Goal: Transaction & Acquisition: Purchase product/service

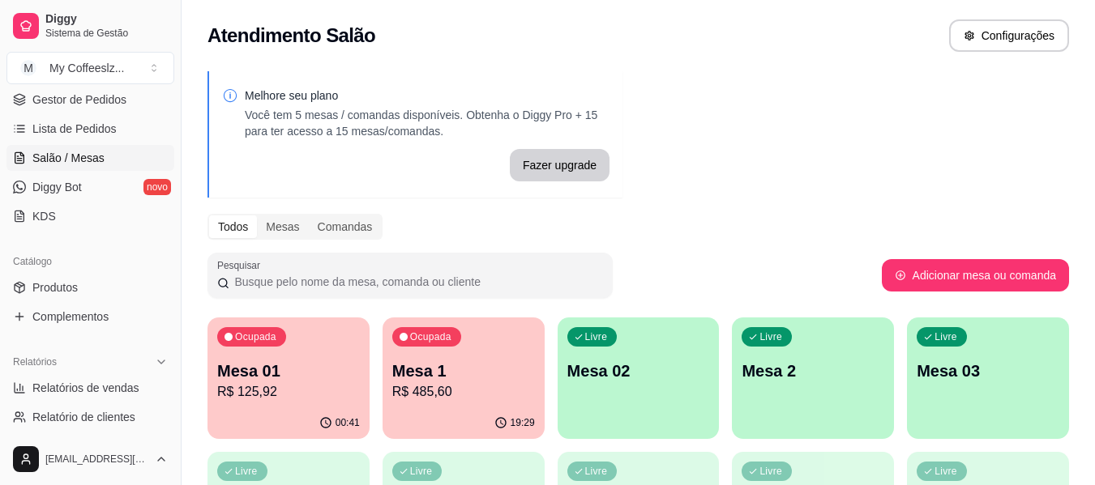
click at [953, 152] on div "Melhore seu plano Você tem 5 mesas / comandas disponíveis. Obtenha o Diggy Pro …" at bounding box center [638, 462] width 913 height 801
click at [661, 397] on div "Livre Mesa 02" at bounding box center [639, 369] width 162 height 102
click at [662, 348] on div "Livre Mesa 02" at bounding box center [639, 369] width 162 height 102
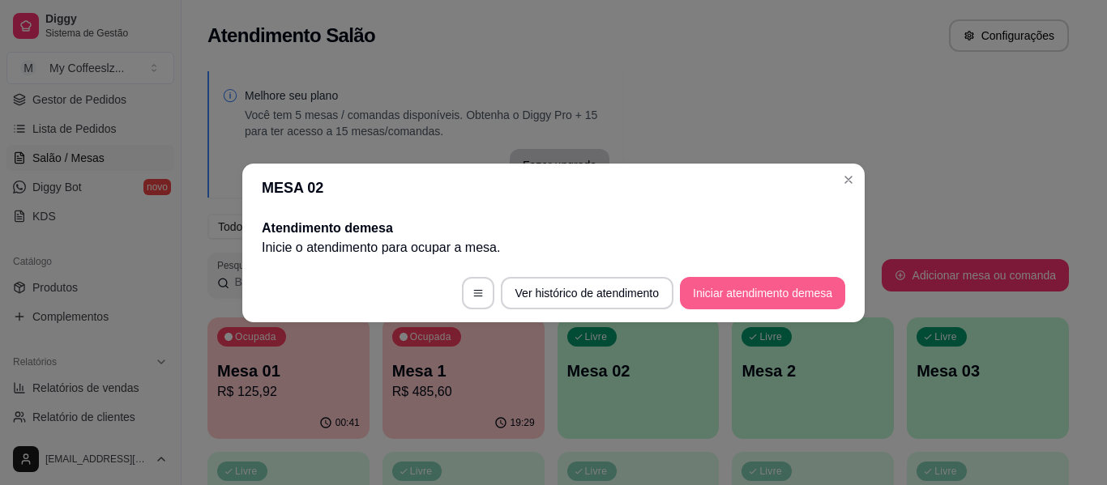
click at [718, 295] on button "Iniciar atendimento de mesa" at bounding box center [762, 293] width 165 height 32
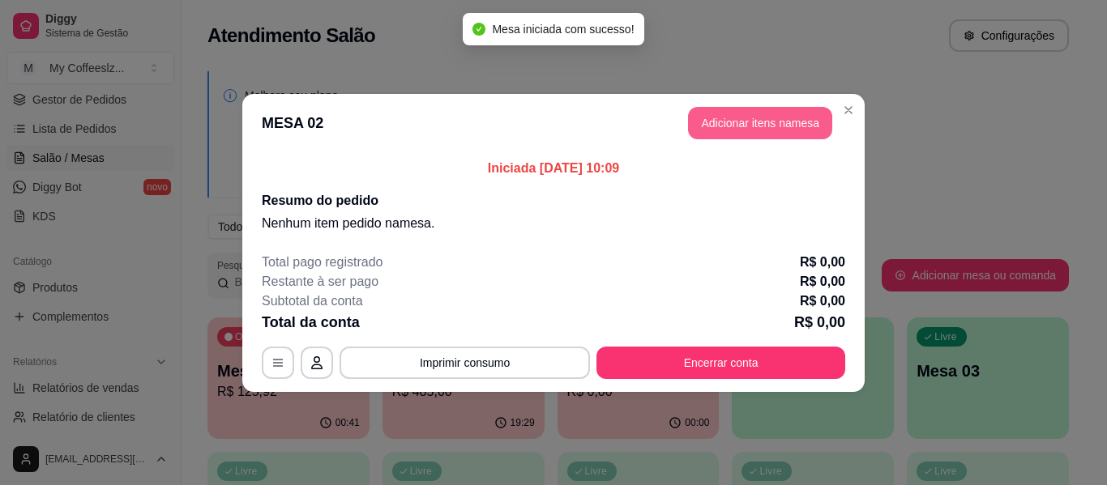
click at [748, 122] on button "Adicionar itens na mesa" at bounding box center [760, 123] width 144 height 32
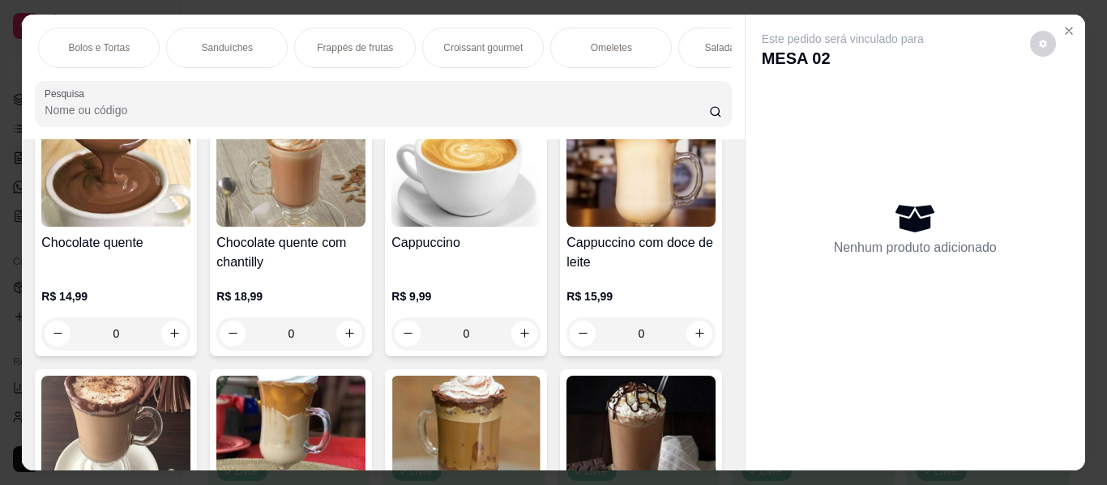
scroll to position [0, 778]
click at [62, 41] on p "Bolos e Tortas" at bounding box center [86, 47] width 62 height 13
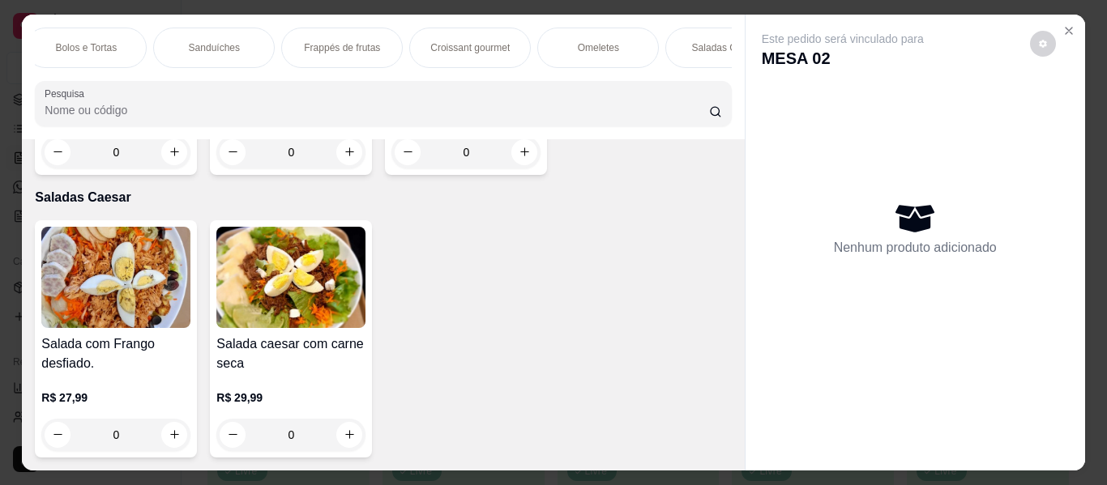
scroll to position [44, 0]
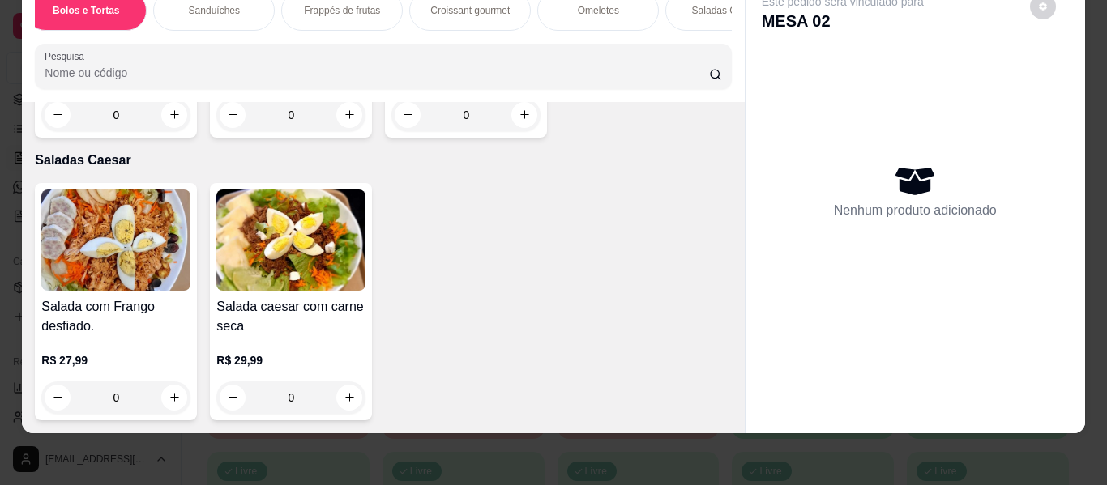
type input "1"
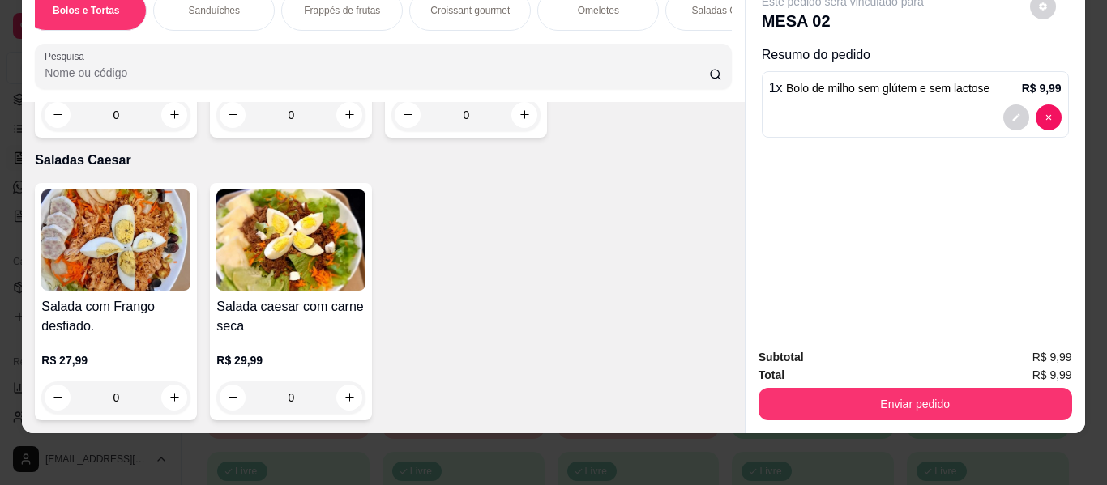
scroll to position [9773, 0]
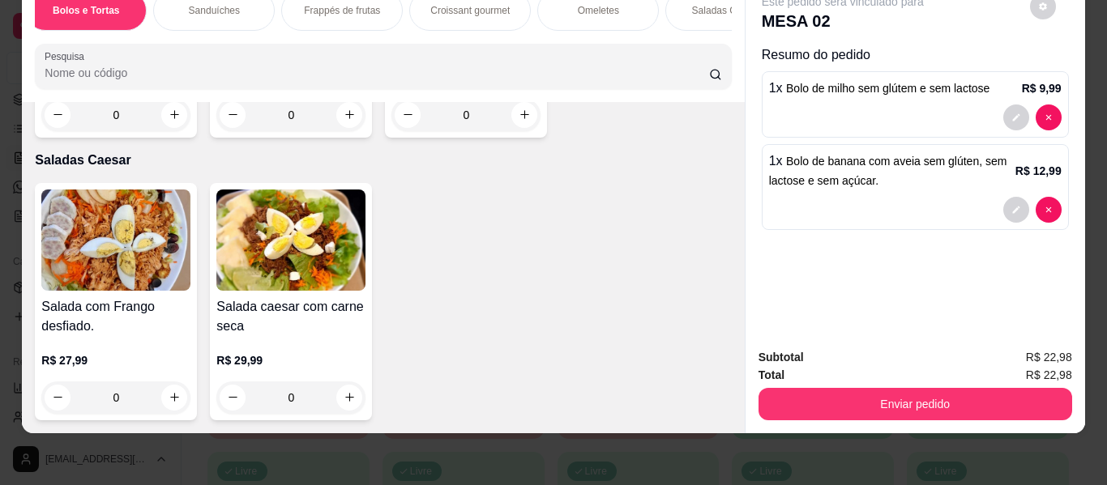
scroll to position [0, 0]
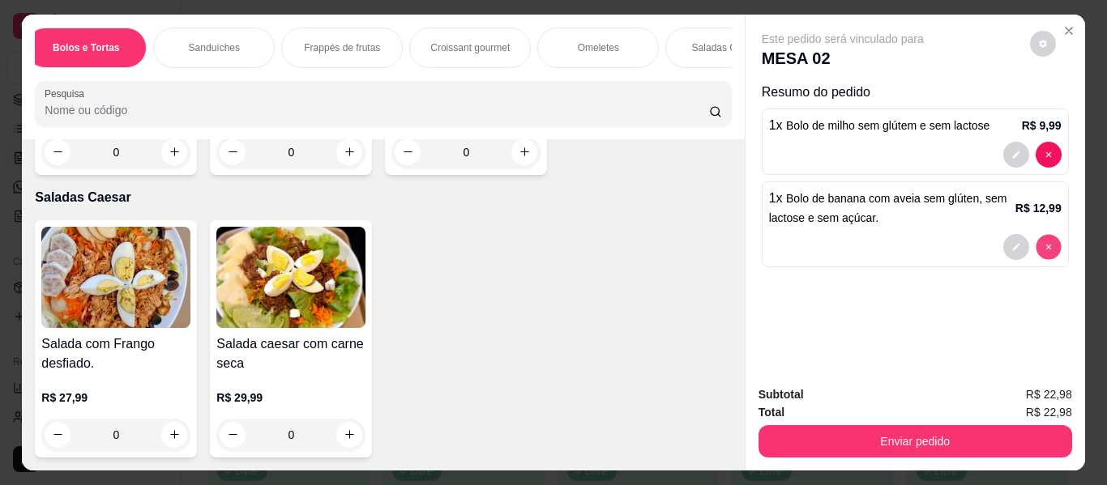
type input "0"
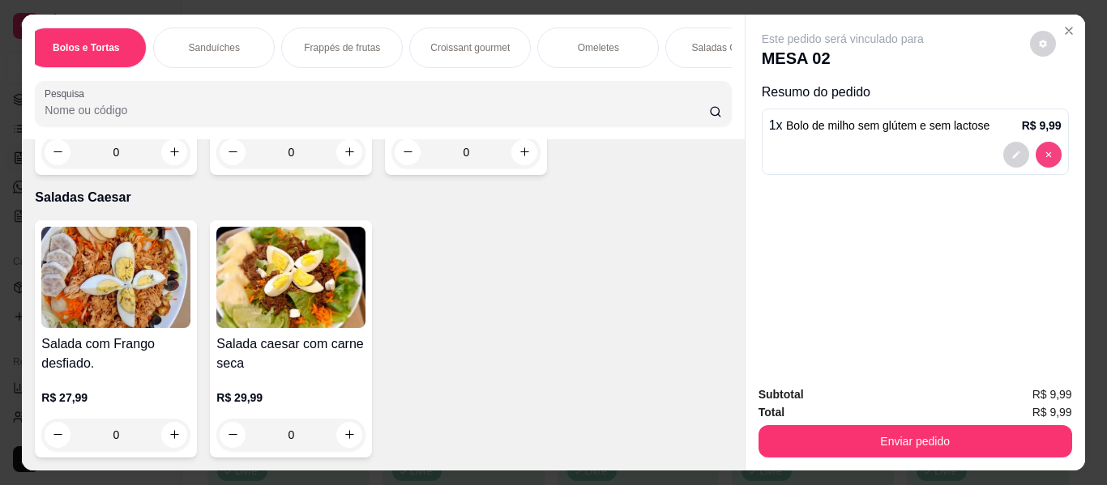
type input "0"
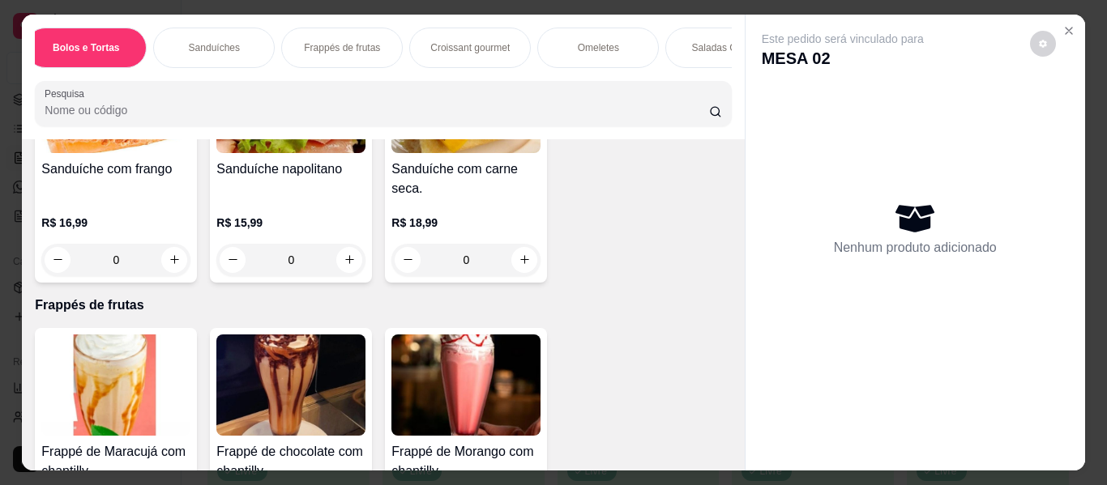
scroll to position [8150, 0]
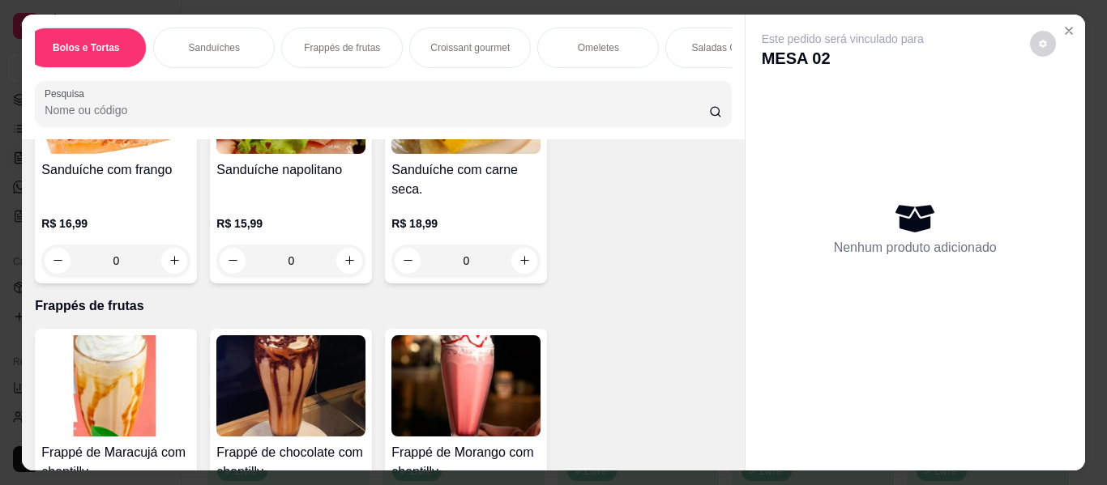
type input "1"
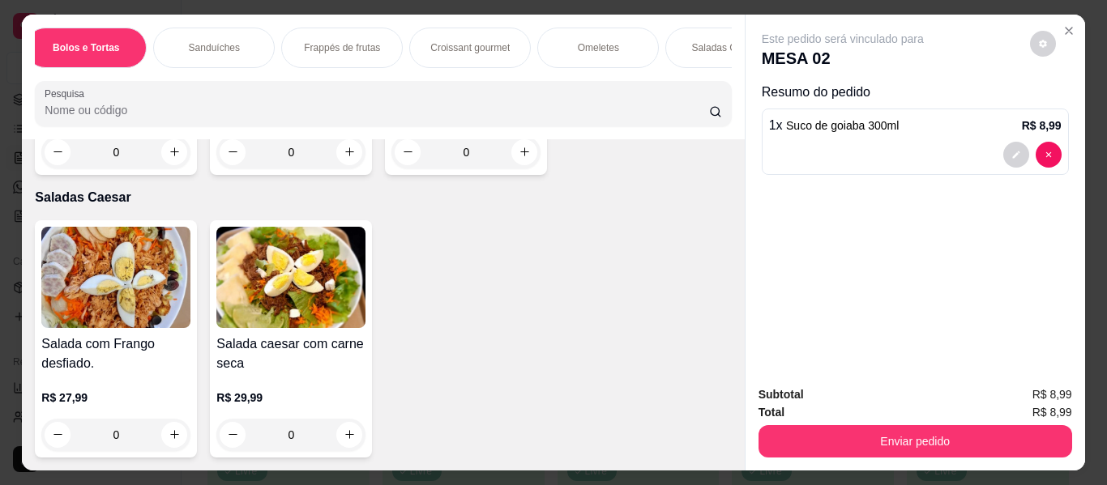
scroll to position [9285, 0]
type input "1"
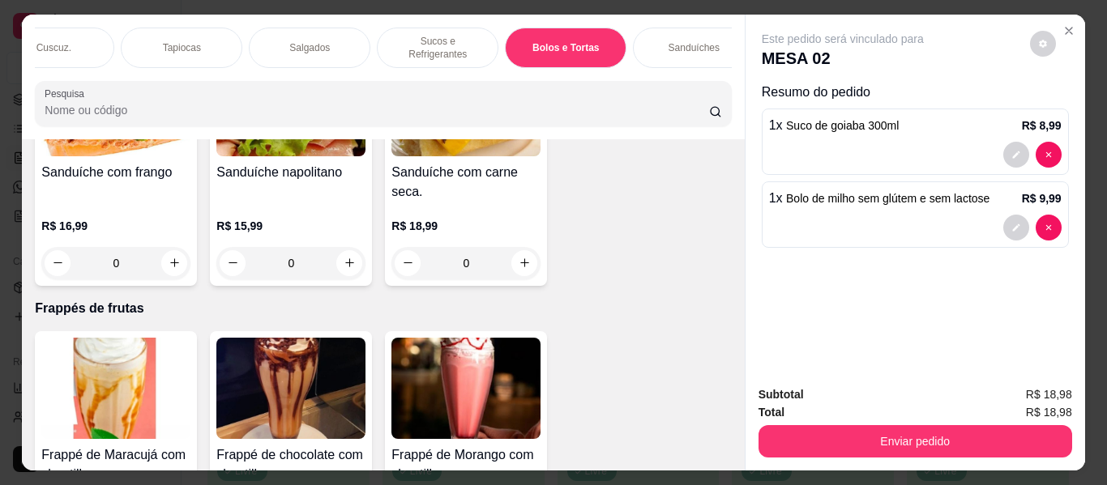
scroll to position [0, 283]
click at [305, 41] on p "Salgados" at bounding box center [325, 47] width 41 height 13
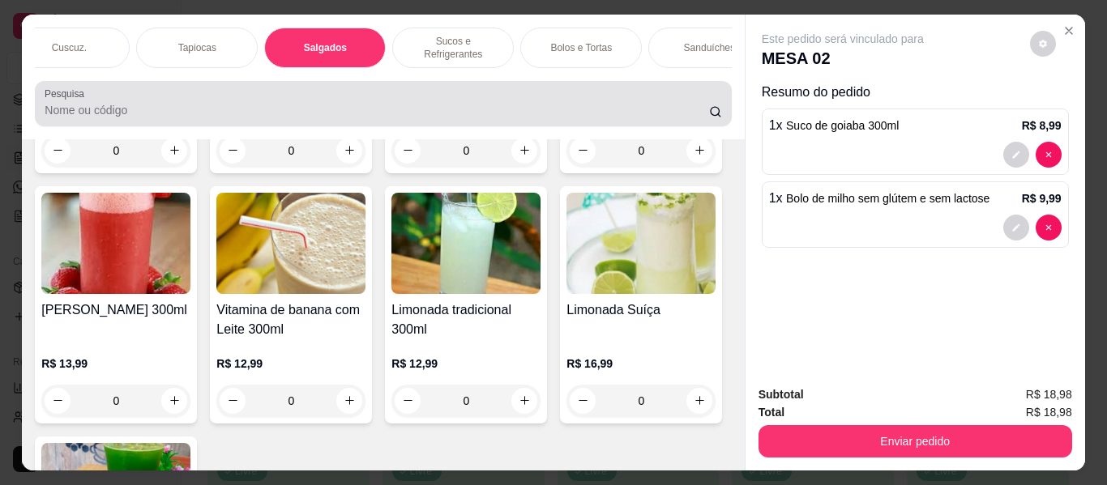
scroll to position [44, 0]
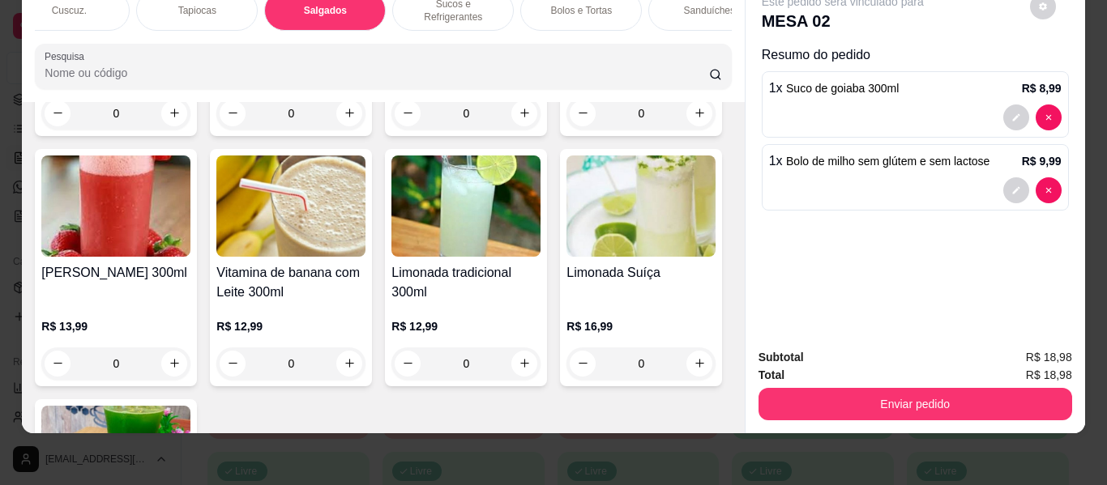
type input "1"
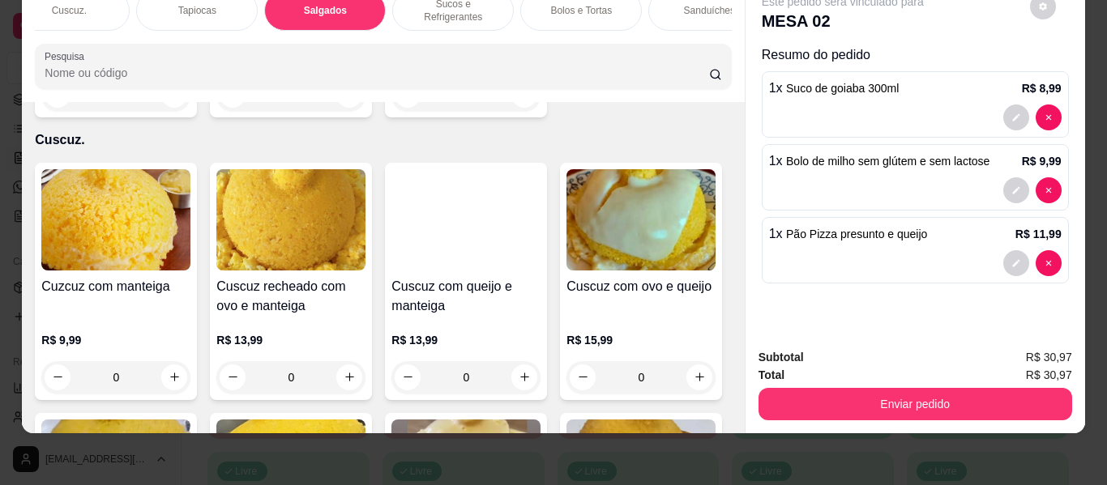
scroll to position [3128, 0]
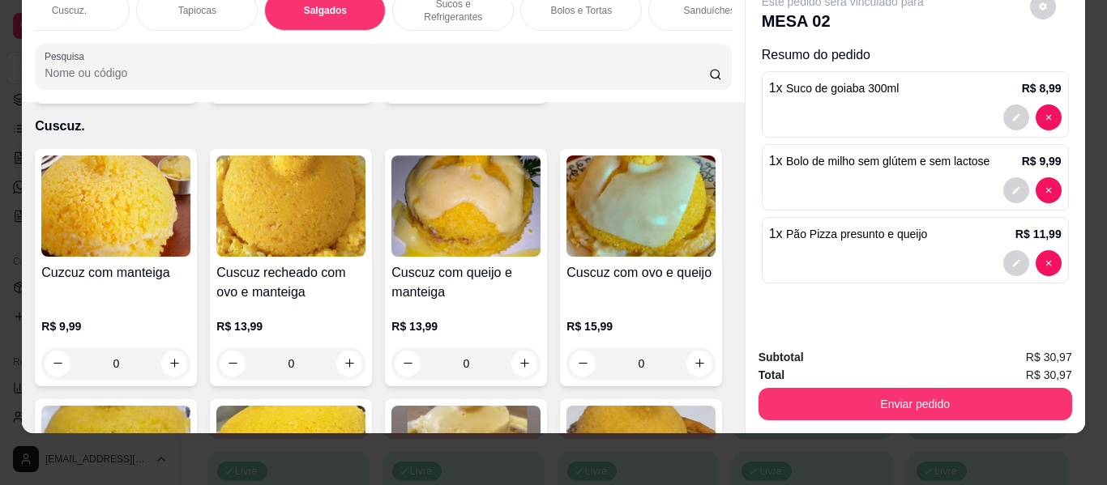
type input "1"
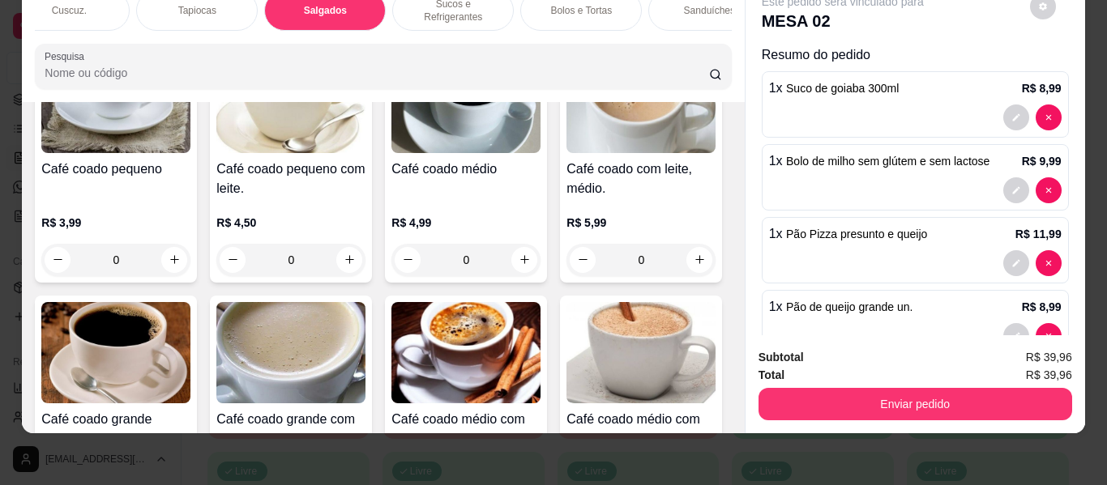
scroll to position [324, 0]
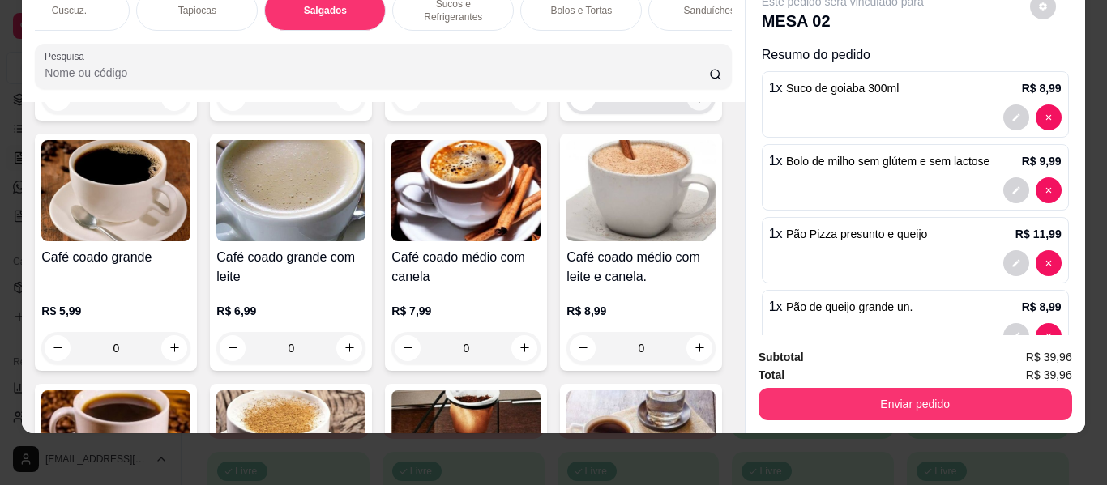
click at [687, 110] on button "increase-product-quantity" at bounding box center [699, 97] width 25 height 25
type input "1"
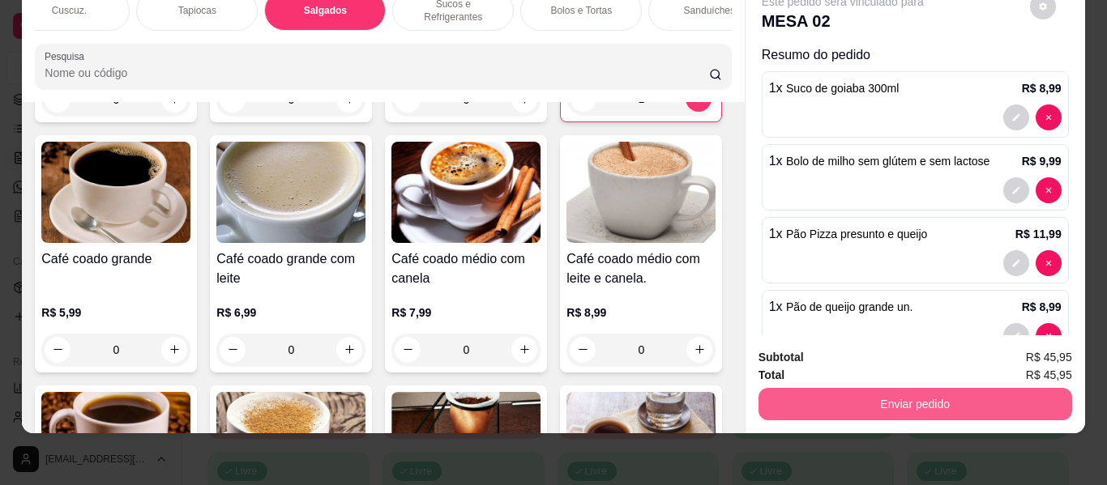
click at [800, 399] on button "Enviar pedido" at bounding box center [916, 404] width 314 height 32
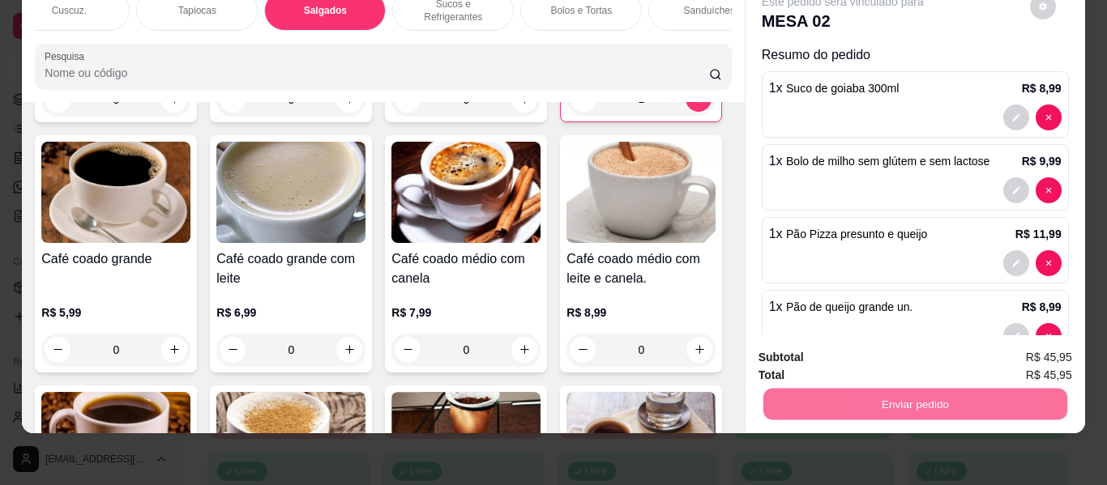
click at [895, 348] on button "Não registrar e enviar pedido" at bounding box center [861, 351] width 169 height 31
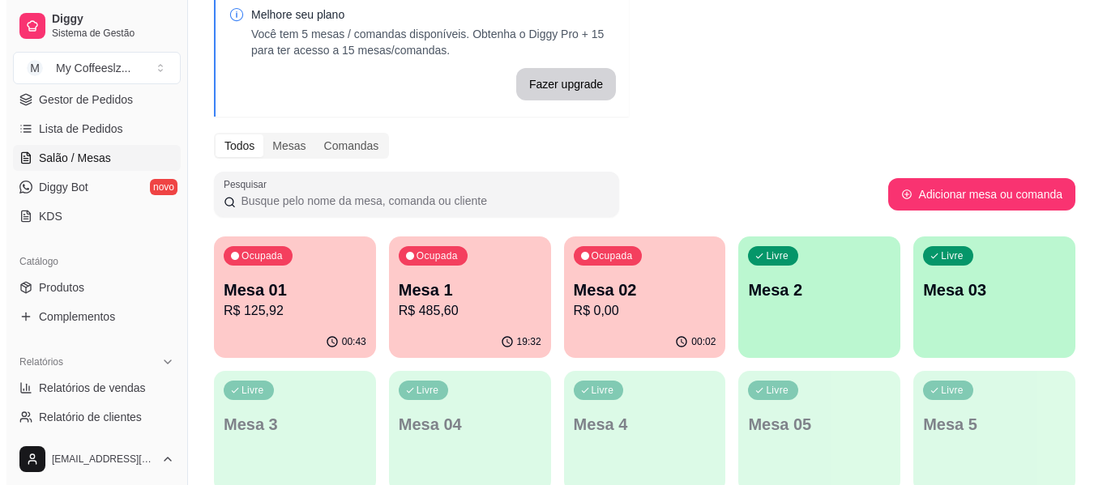
scroll to position [0, 0]
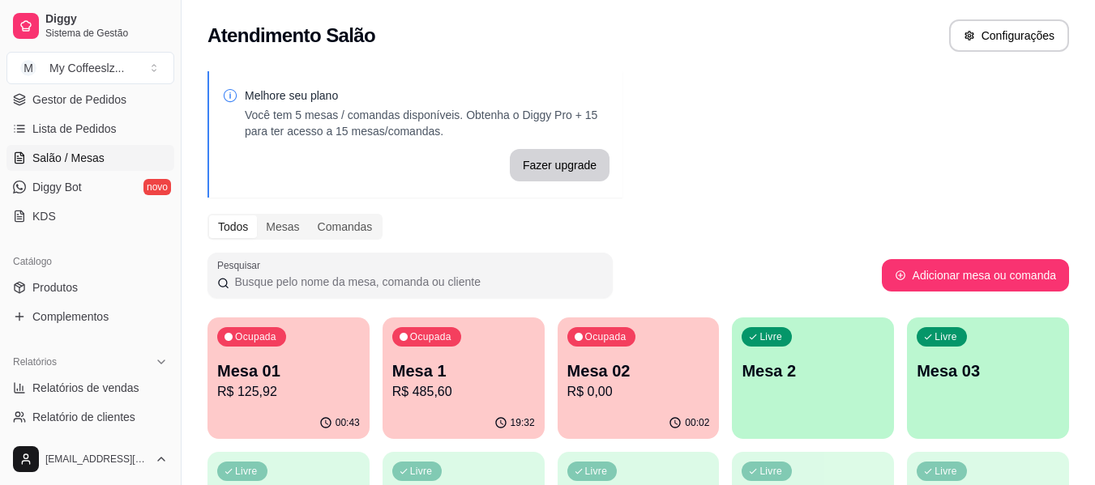
click at [668, 390] on p "R$ 0,00" at bounding box center [638, 392] width 143 height 19
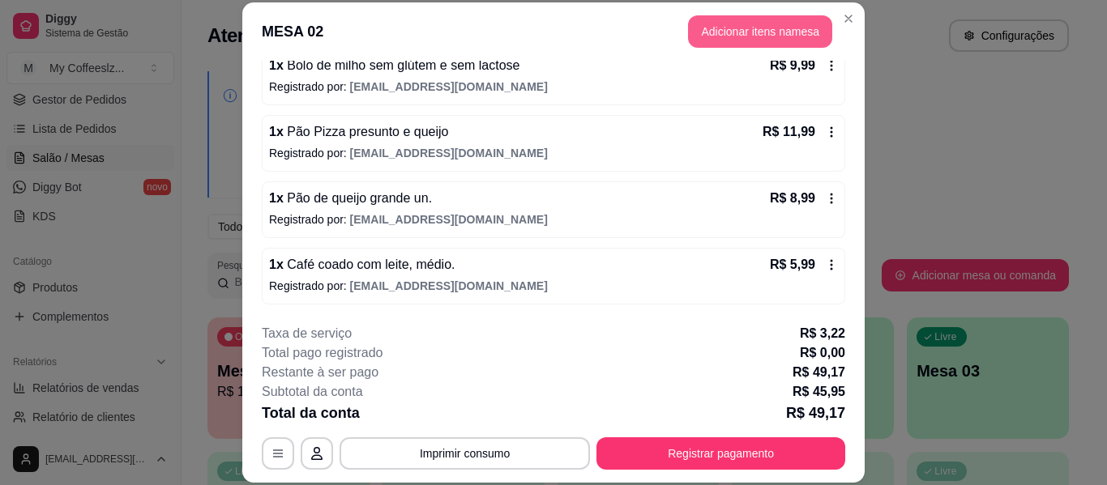
click at [745, 34] on button "Adicionar itens na mesa" at bounding box center [760, 31] width 144 height 32
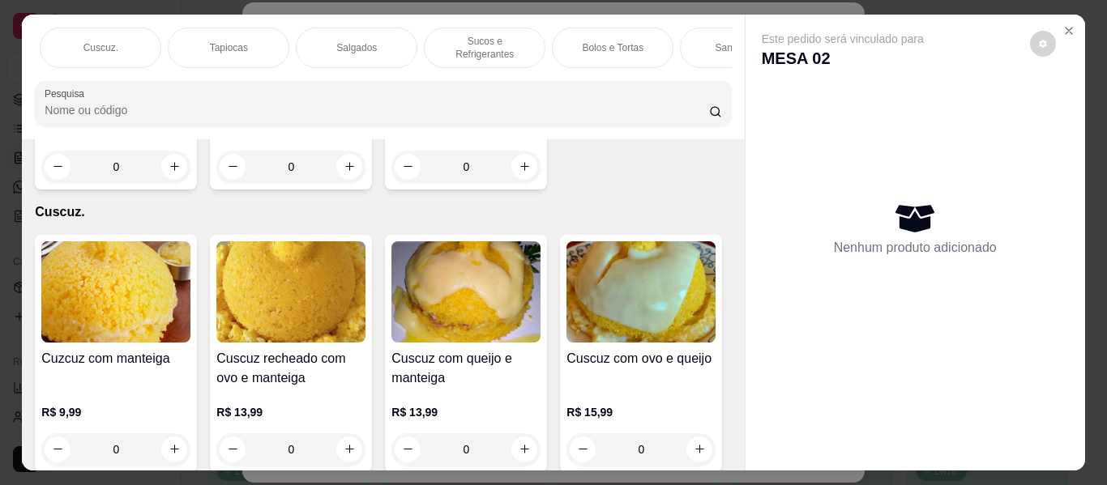
scroll to position [0, 259]
click at [608, 41] on p "Bolos e Tortas" at bounding box center [605, 47] width 62 height 13
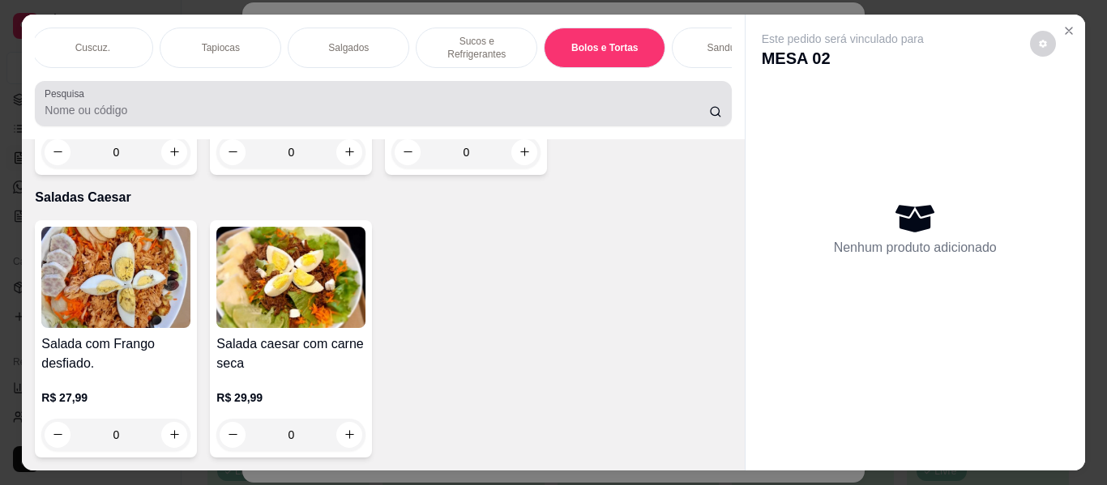
scroll to position [44, 0]
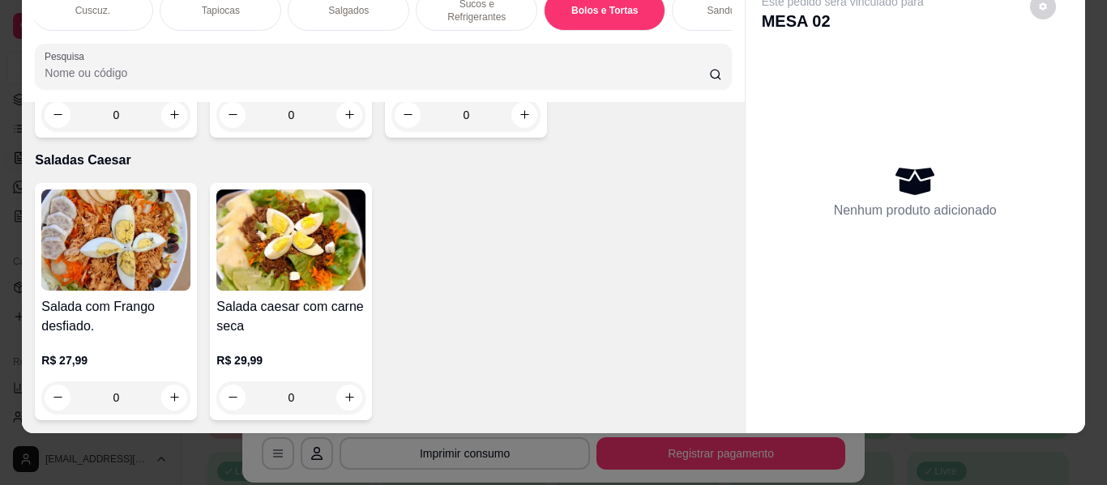
type input "1"
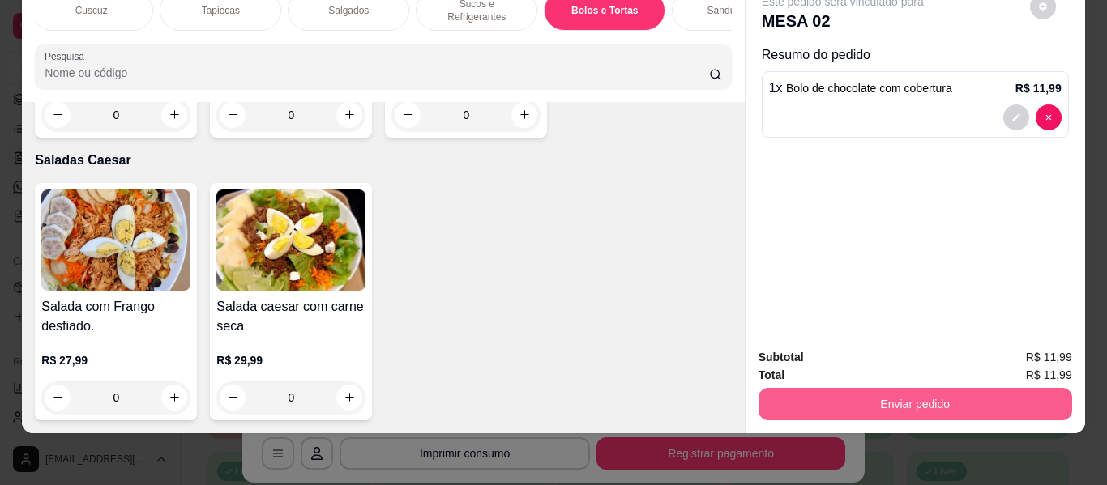
click at [891, 396] on button "Enviar pedido" at bounding box center [916, 404] width 314 height 32
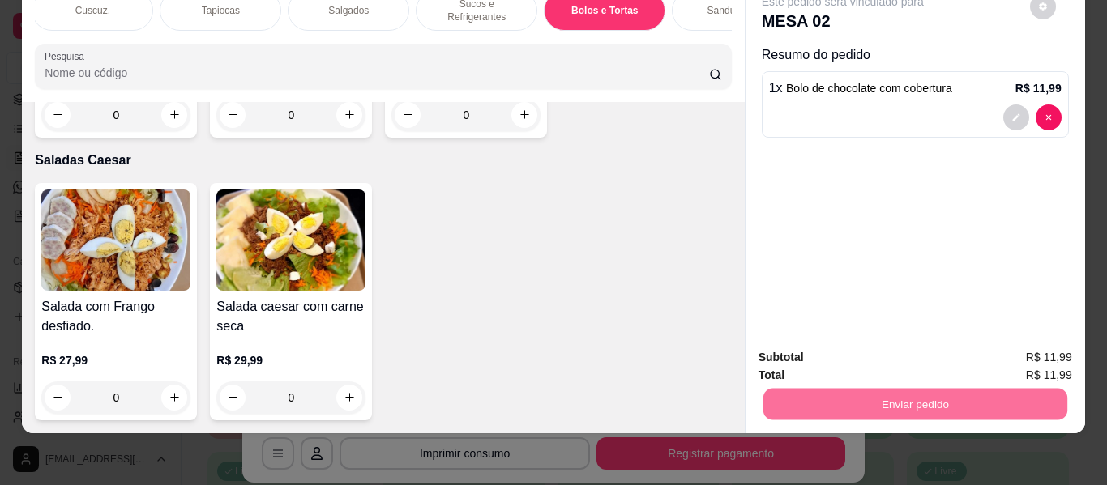
click at [864, 348] on button "Não registrar e enviar pedido" at bounding box center [861, 351] width 169 height 31
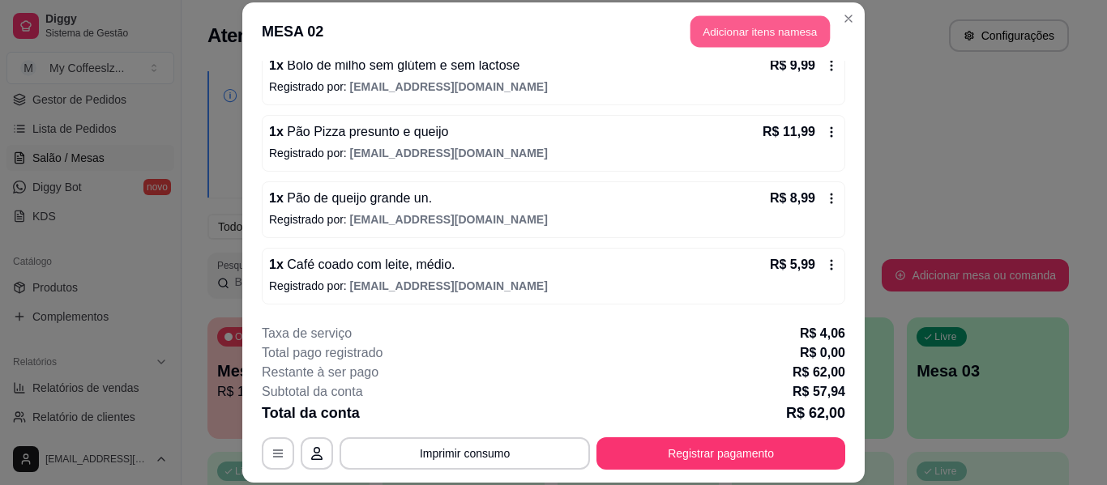
click at [729, 27] on button "Adicionar itens na mesa" at bounding box center [760, 32] width 139 height 32
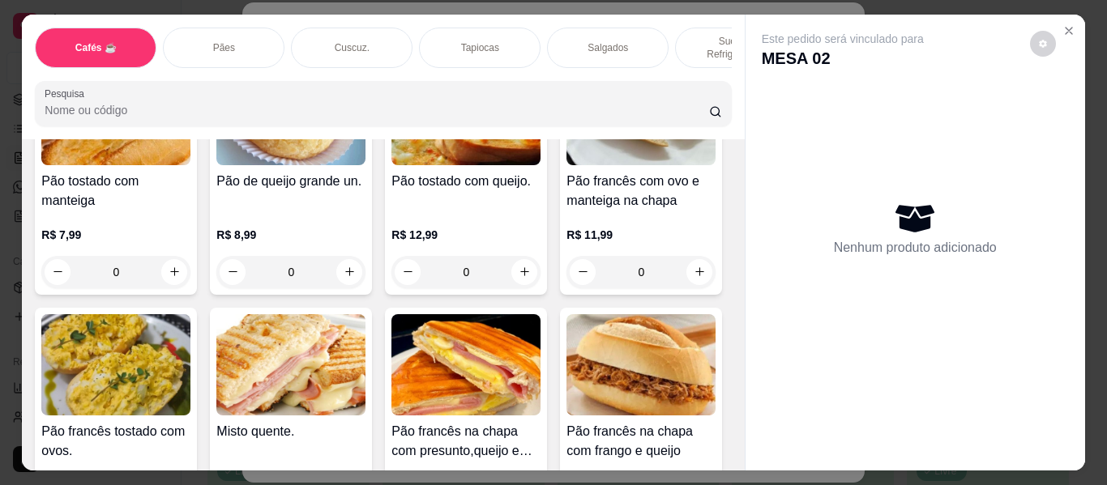
scroll to position [2512, 0]
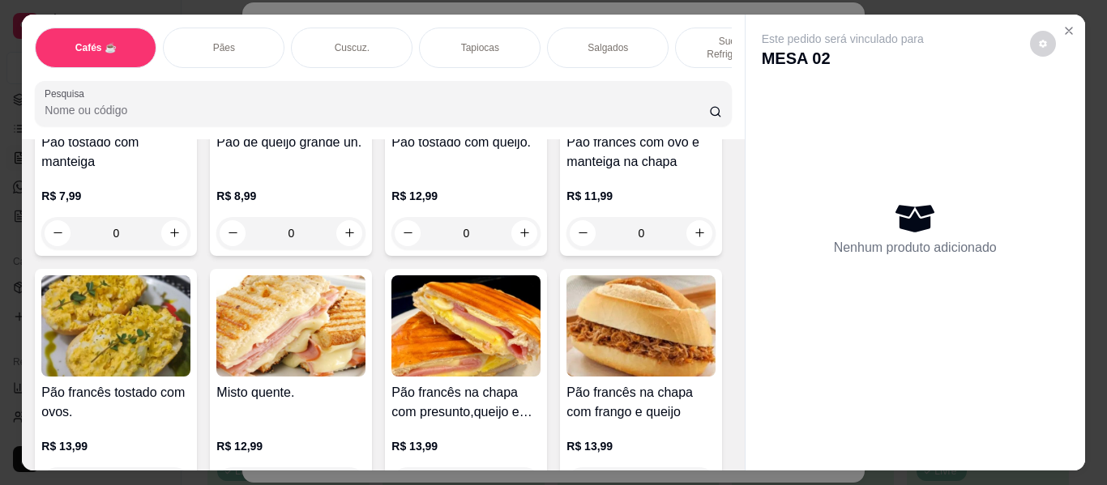
click at [706, 40] on p "Sucos e Refrigerantes" at bounding box center [736, 48] width 94 height 26
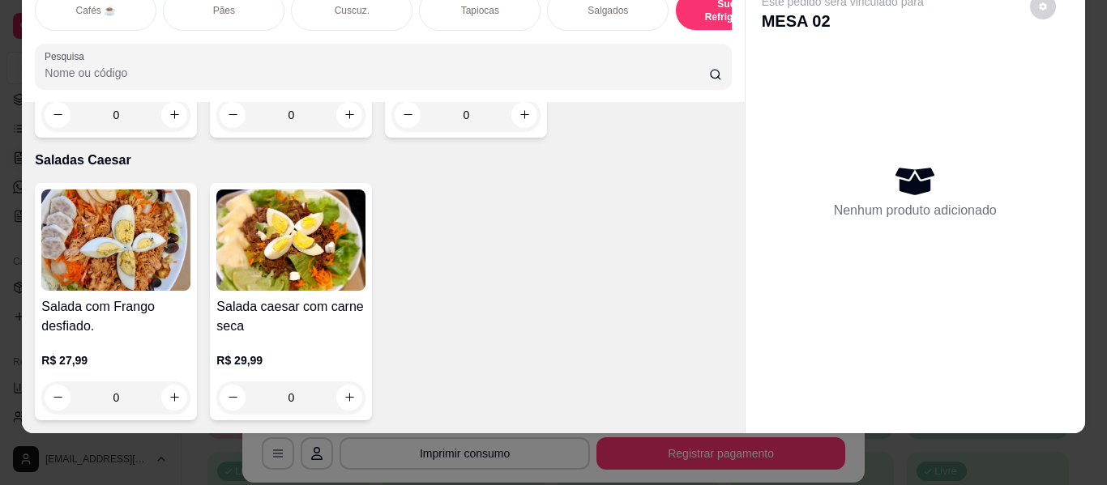
scroll to position [9423, 0]
type input "1"
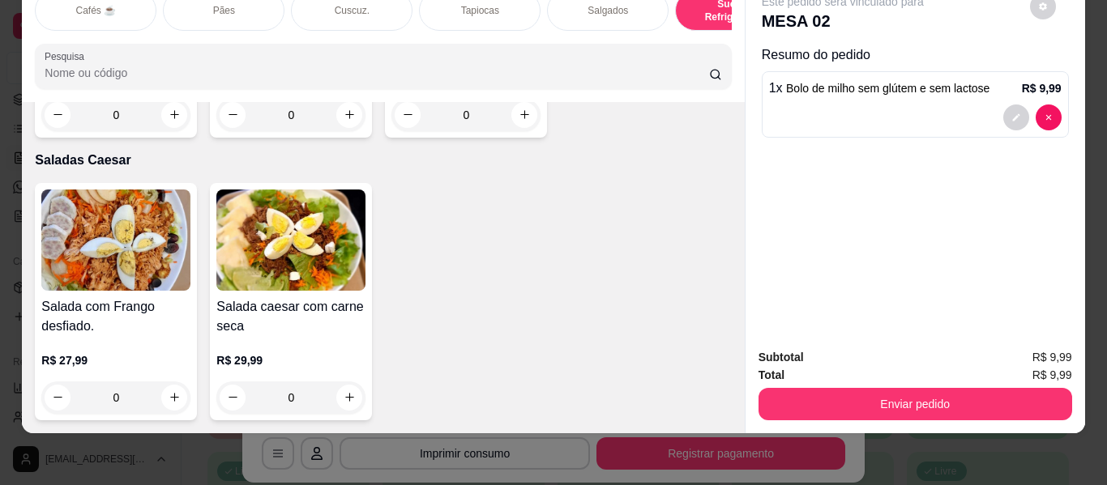
scroll to position [9667, 0]
type input "1"
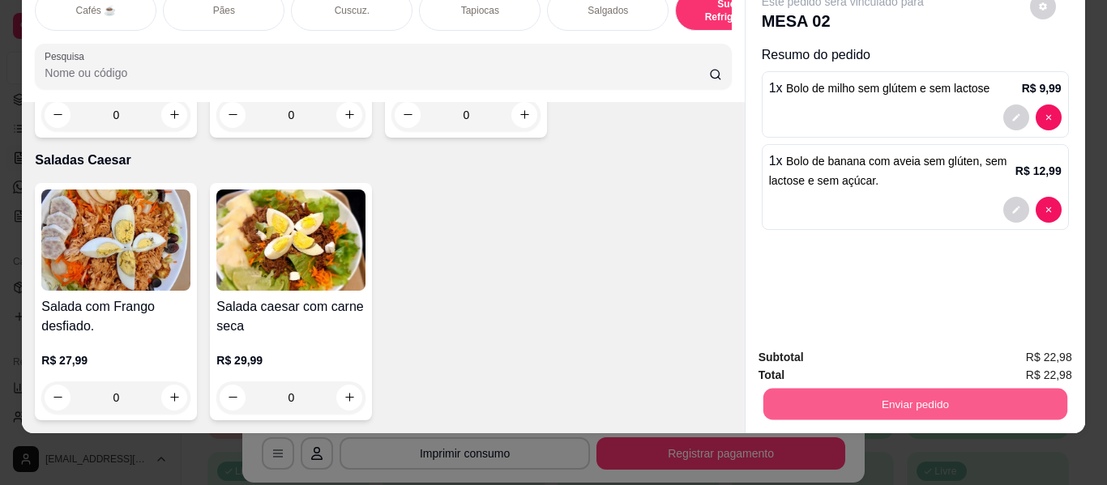
click at [775, 389] on button "Enviar pedido" at bounding box center [915, 405] width 304 height 32
click at [823, 353] on button "Não registrar e enviar pedido" at bounding box center [862, 351] width 164 height 30
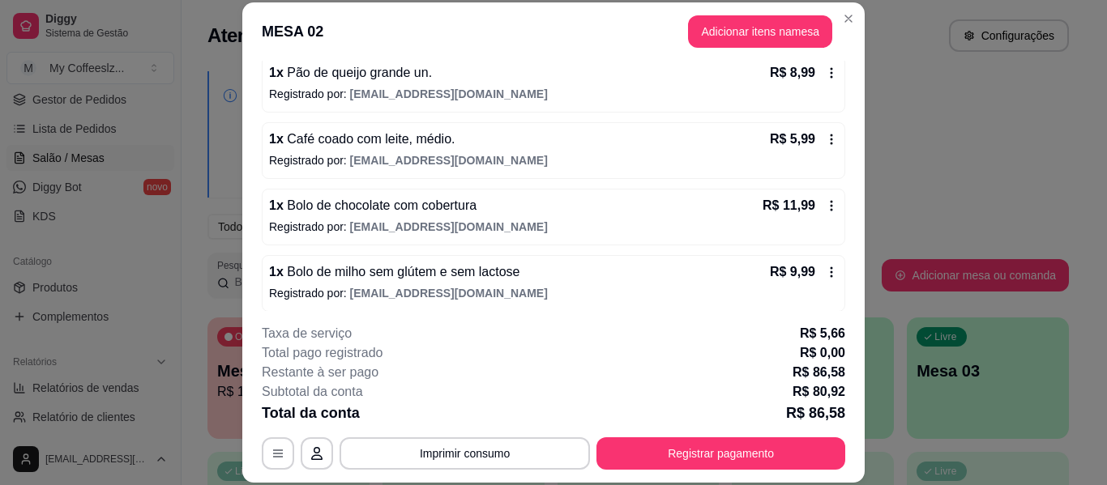
scroll to position [431, 0]
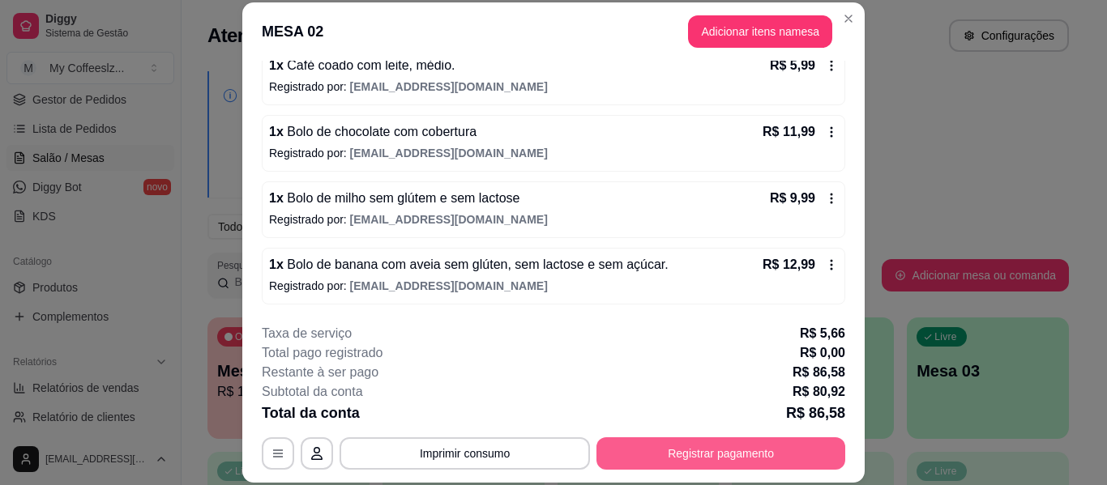
click at [664, 454] on button "Registrar pagamento" at bounding box center [721, 454] width 249 height 32
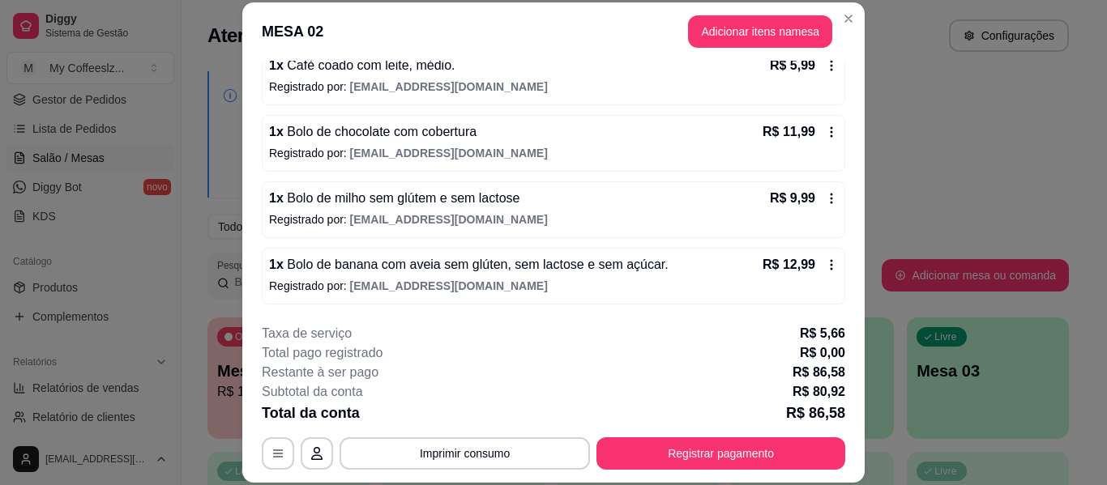
click at [825, 265] on icon at bounding box center [831, 265] width 13 height 13
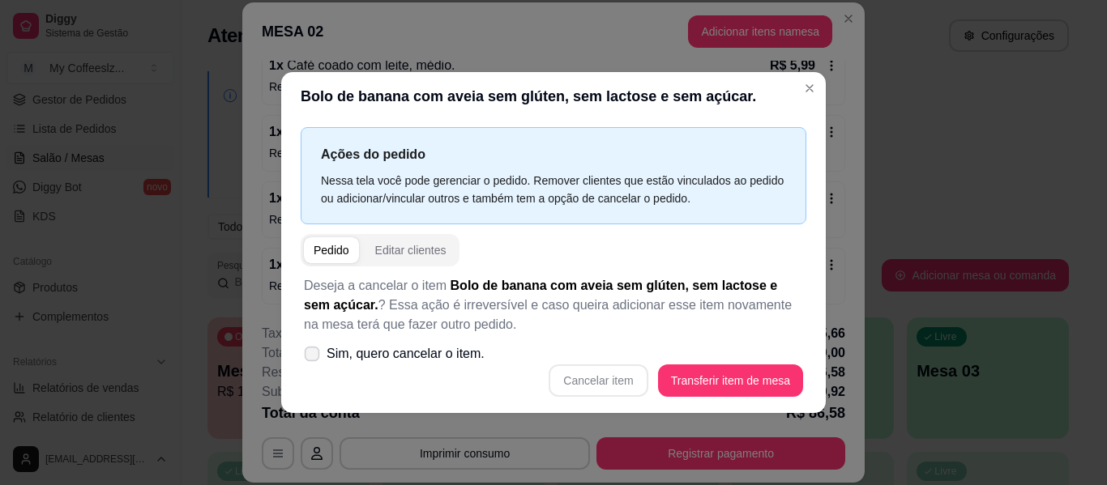
click at [308, 350] on icon at bounding box center [312, 353] width 12 height 9
click at [308, 357] on input "Sim, quero cancelar o item." at bounding box center [308, 362] width 11 height 11
checkbox input "true"
click at [596, 382] on button "Cancelar item" at bounding box center [598, 381] width 99 height 32
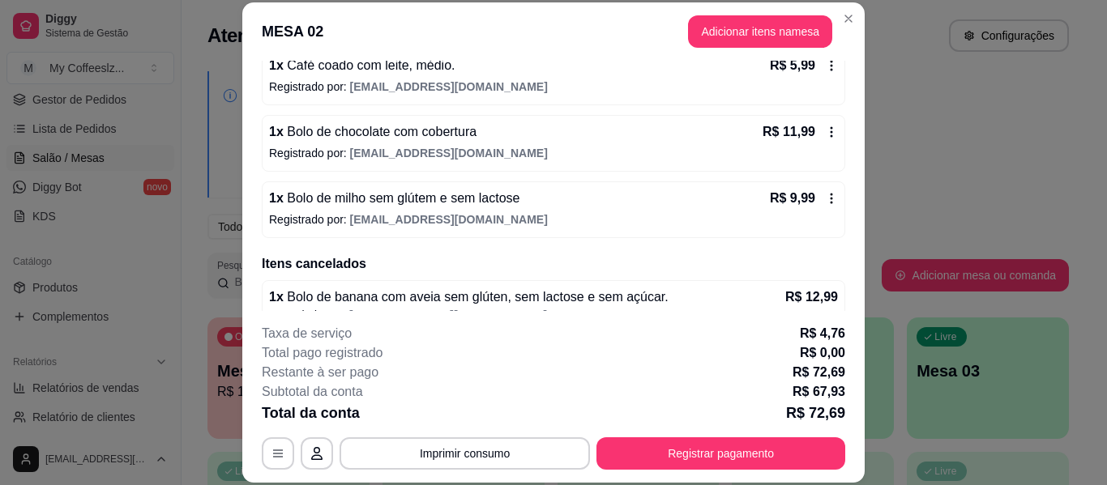
click at [812, 189] on div "R$ 9,99" at bounding box center [804, 198] width 68 height 19
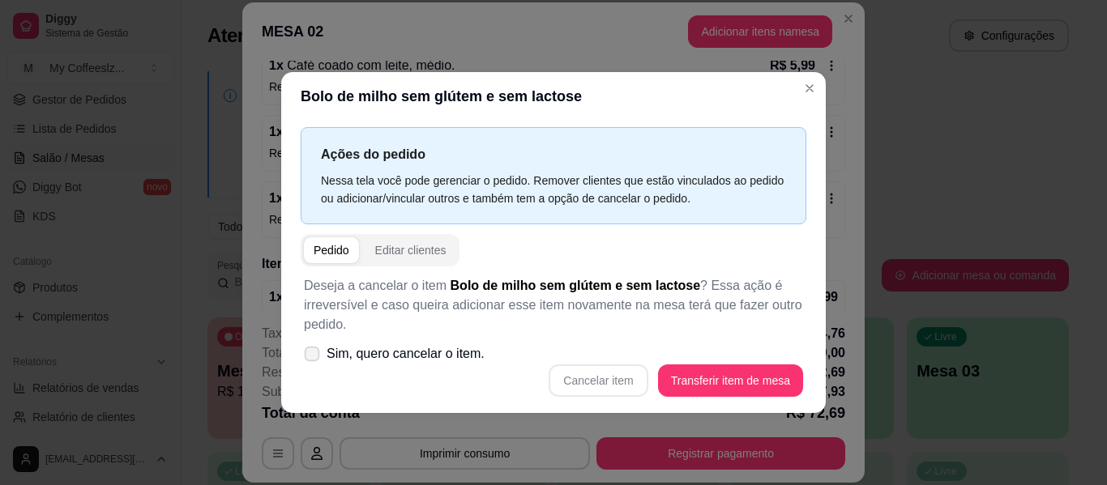
click at [314, 359] on span at bounding box center [312, 353] width 15 height 15
click at [314, 359] on input "Sim, quero cancelar o item." at bounding box center [308, 362] width 11 height 11
checkbox input "true"
click at [612, 382] on button "Cancelar item" at bounding box center [598, 381] width 96 height 32
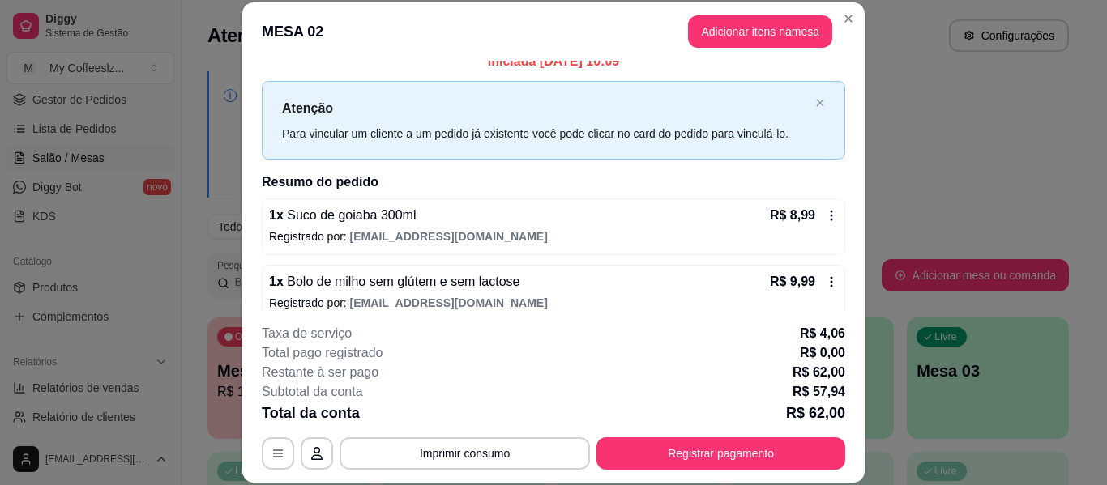
scroll to position [0, 0]
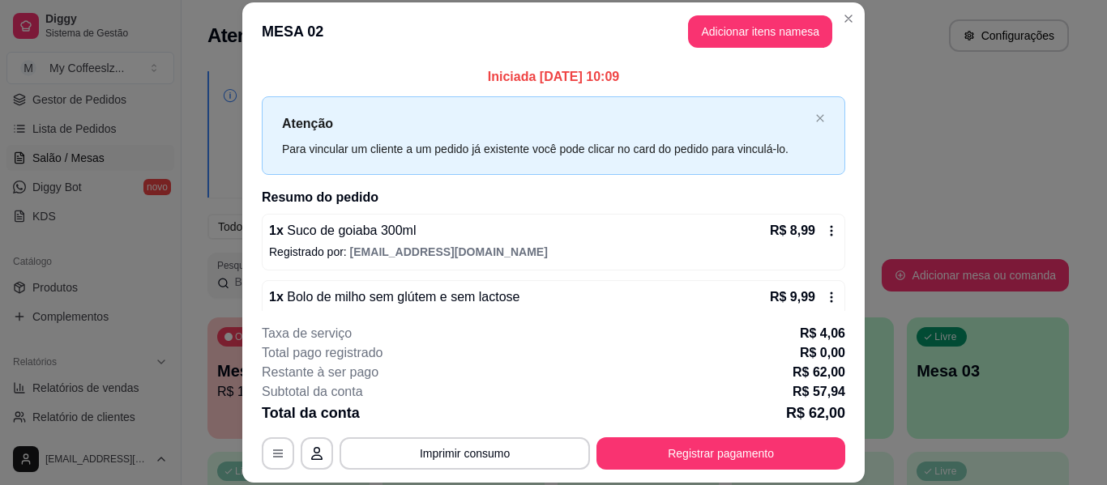
click at [825, 230] on icon at bounding box center [831, 231] width 13 height 13
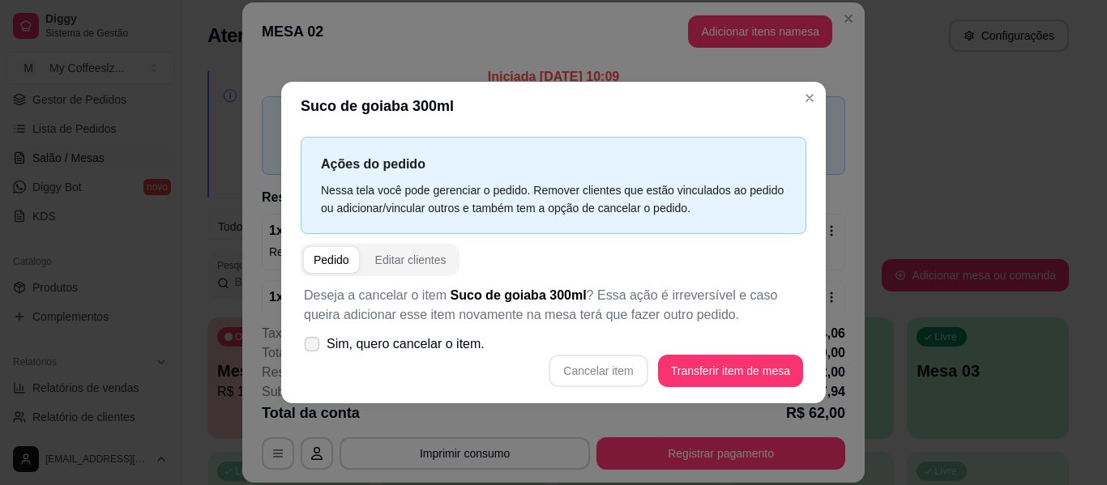
click at [309, 344] on icon at bounding box center [312, 344] width 12 height 9
click at [309, 347] on input "Sim, quero cancelar o item." at bounding box center [308, 352] width 11 height 11
checkbox input "true"
click at [626, 366] on button "Cancelar item" at bounding box center [598, 371] width 96 height 32
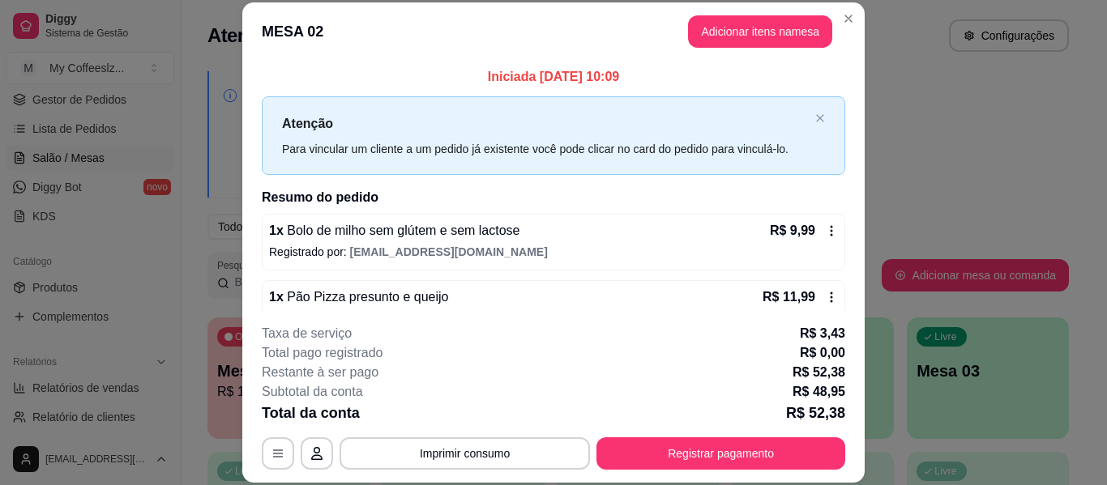
click at [825, 226] on icon at bounding box center [831, 231] width 13 height 13
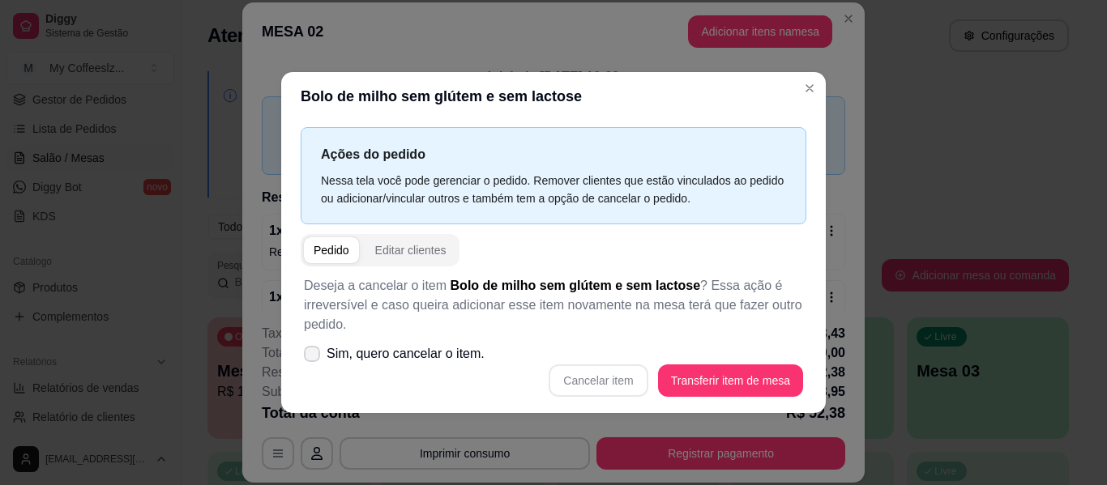
click at [302, 361] on label "Sim, quero cancelar o item." at bounding box center [394, 354] width 194 height 32
click at [303, 361] on input "Sim, quero cancelar o item." at bounding box center [308, 362] width 11 height 11
checkbox input "true"
click at [565, 382] on button "Cancelar item" at bounding box center [598, 381] width 99 height 32
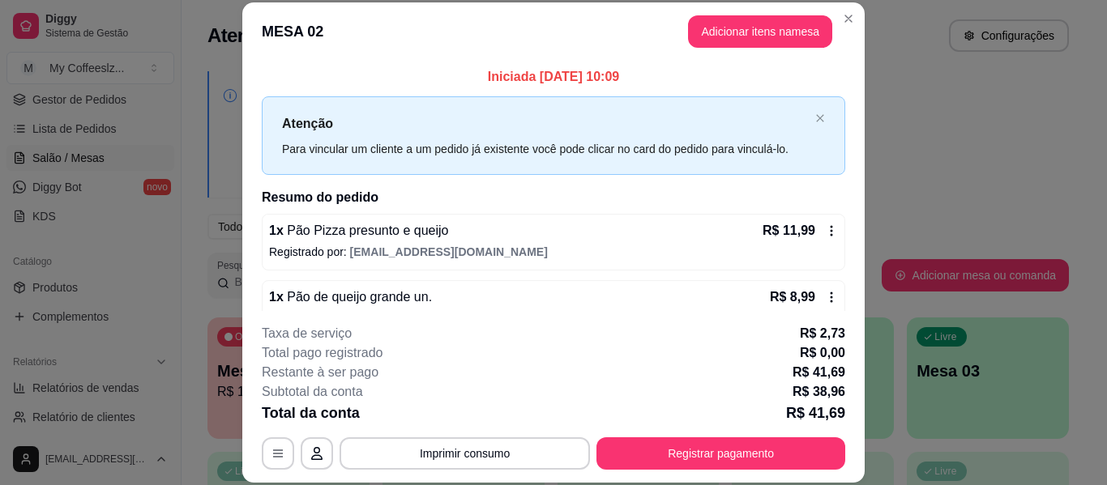
click at [825, 230] on icon at bounding box center [831, 231] width 13 height 13
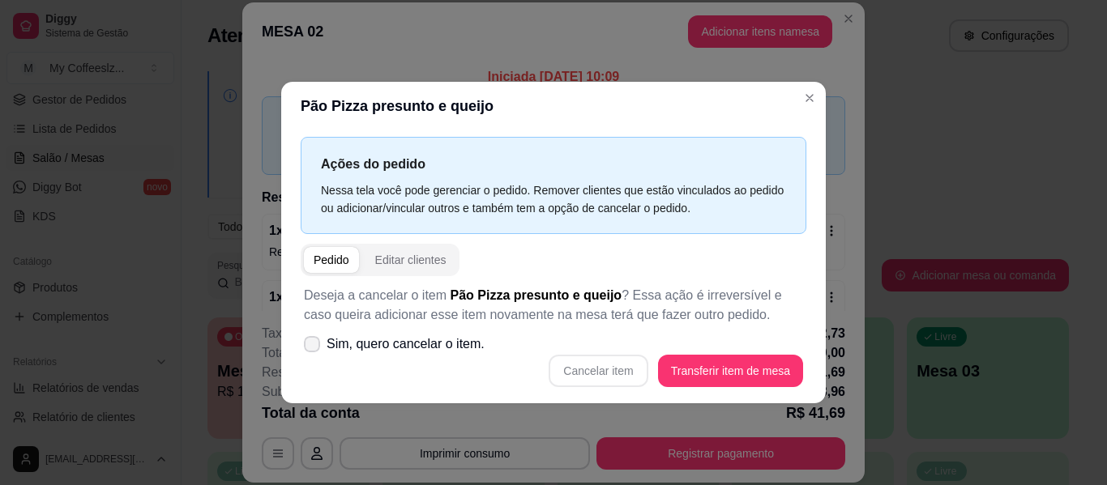
click at [307, 340] on icon at bounding box center [312, 345] width 13 height 10
click at [307, 347] on input "Sim, quero cancelar o item." at bounding box center [308, 352] width 11 height 11
checkbox input "true"
click at [585, 371] on button "Cancelar item" at bounding box center [598, 371] width 99 height 32
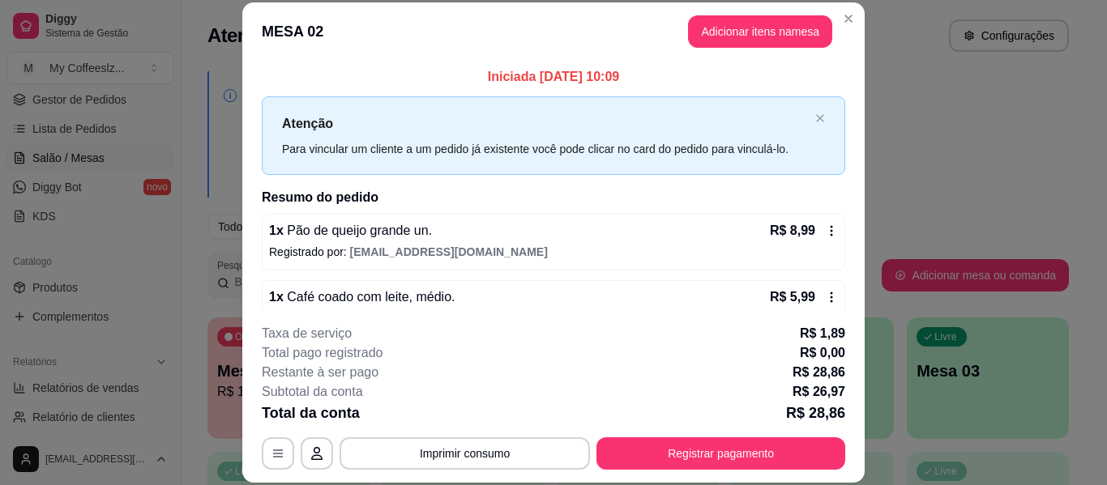
click at [825, 237] on icon at bounding box center [831, 231] width 13 height 13
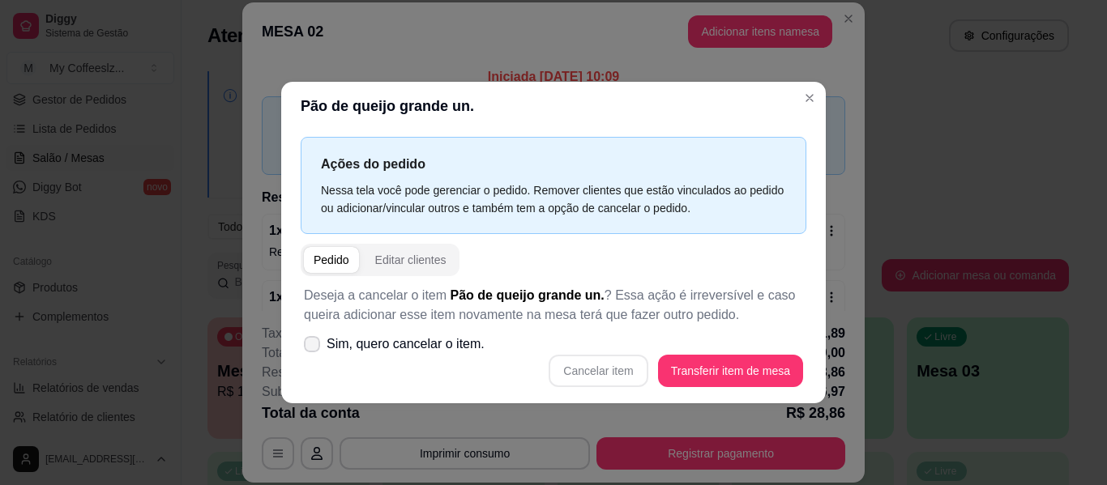
click at [319, 345] on span at bounding box center [312, 344] width 16 height 16
click at [314, 347] on input "Sim, quero cancelar o item." at bounding box center [308, 352] width 11 height 11
checkbox input "true"
click at [597, 366] on button "Cancelar item" at bounding box center [598, 371] width 99 height 32
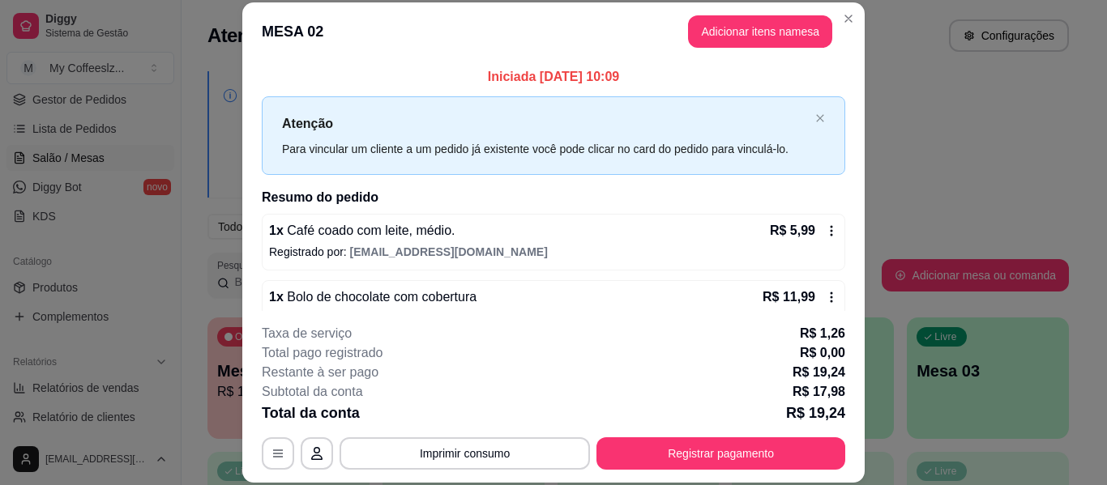
click at [825, 226] on icon at bounding box center [831, 231] width 13 height 13
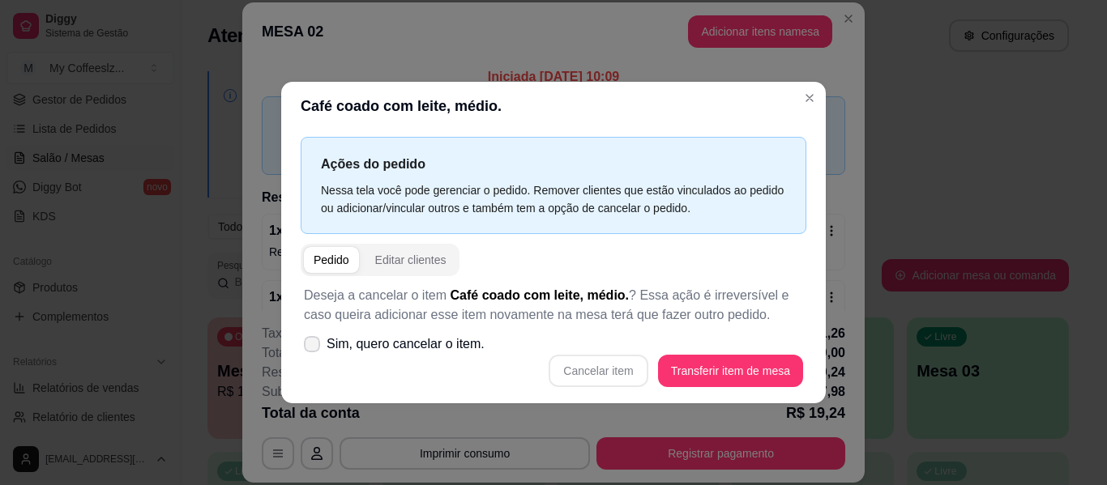
click at [308, 345] on icon at bounding box center [312, 345] width 13 height 10
click at [308, 347] on input "Sim, quero cancelar o item." at bounding box center [308, 352] width 11 height 11
checkbox input "true"
click at [587, 366] on button "Cancelar item" at bounding box center [598, 371] width 99 height 32
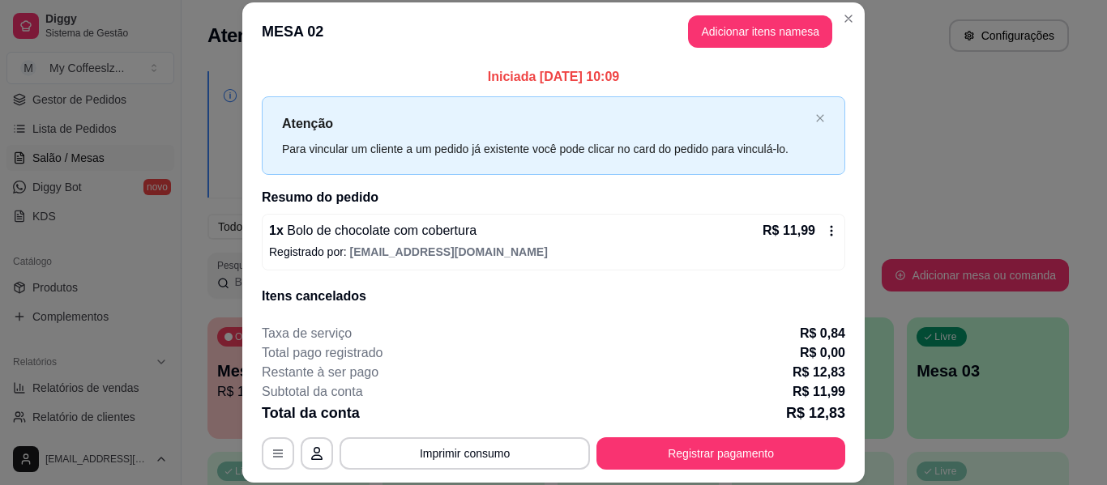
click at [825, 232] on icon at bounding box center [831, 231] width 13 height 13
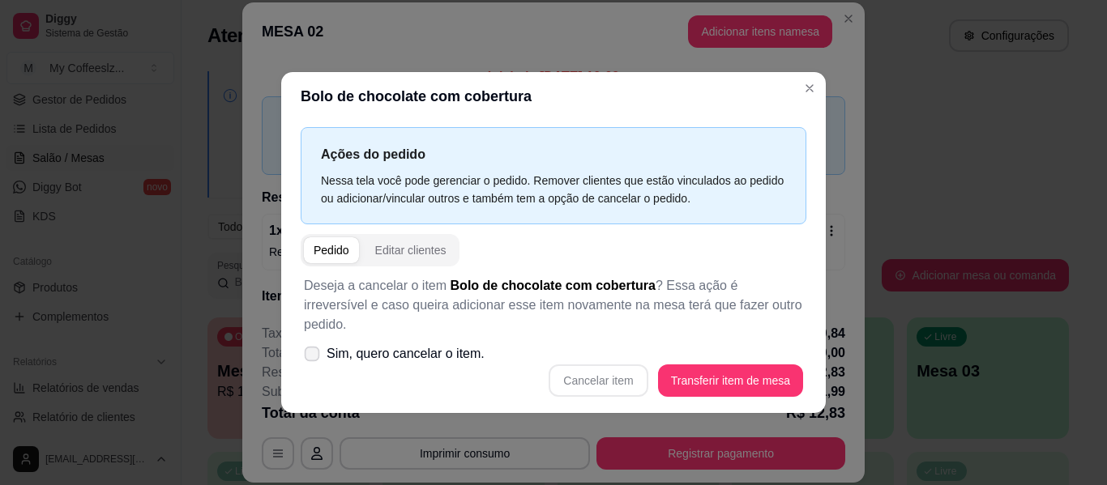
click at [319, 346] on span at bounding box center [312, 353] width 15 height 15
click at [314, 357] on input "Sim, quero cancelar o item." at bounding box center [308, 362] width 11 height 11
checkbox input "true"
click at [594, 375] on button "Cancelar item" at bounding box center [598, 381] width 99 height 32
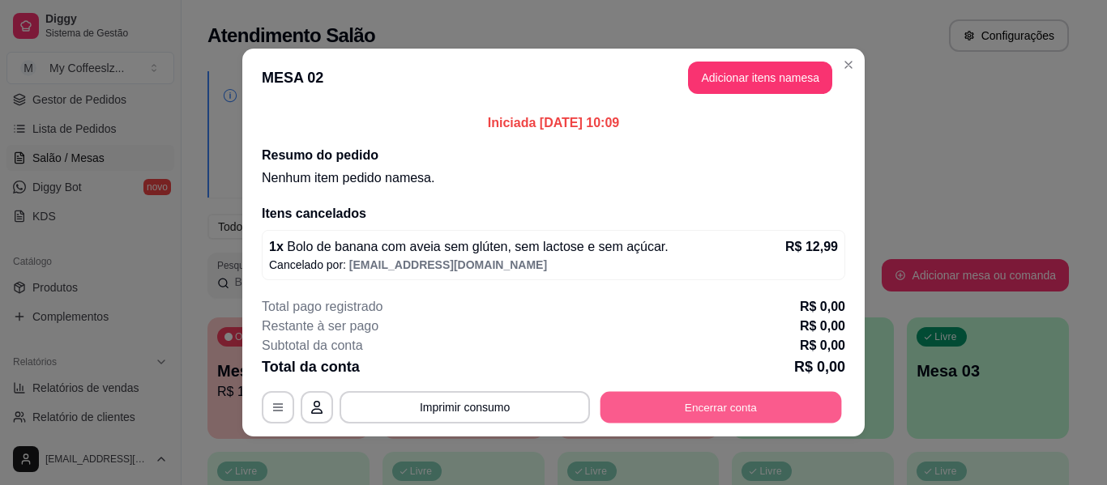
click at [711, 408] on button "Encerrar conta" at bounding box center [722, 408] width 242 height 32
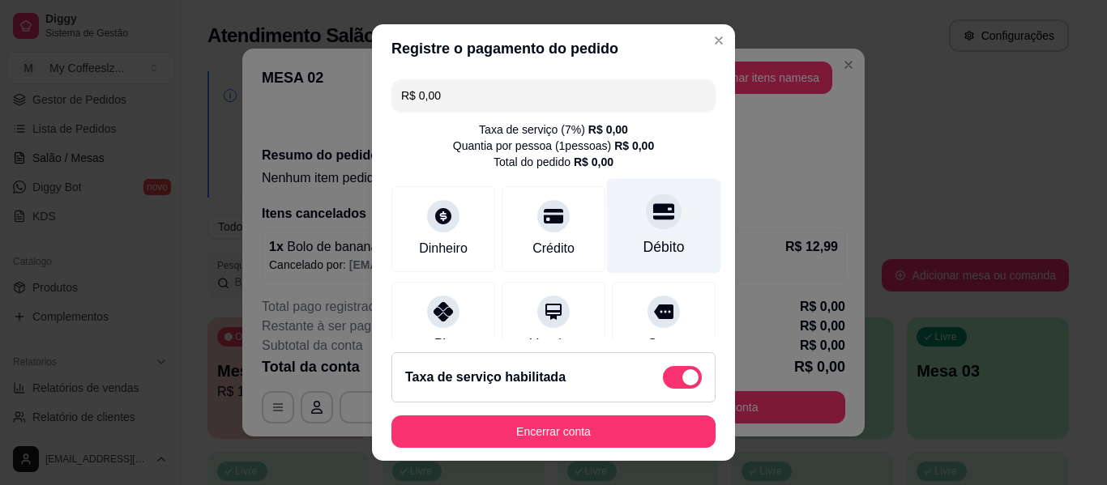
click at [661, 248] on div "Débito" at bounding box center [664, 226] width 114 height 95
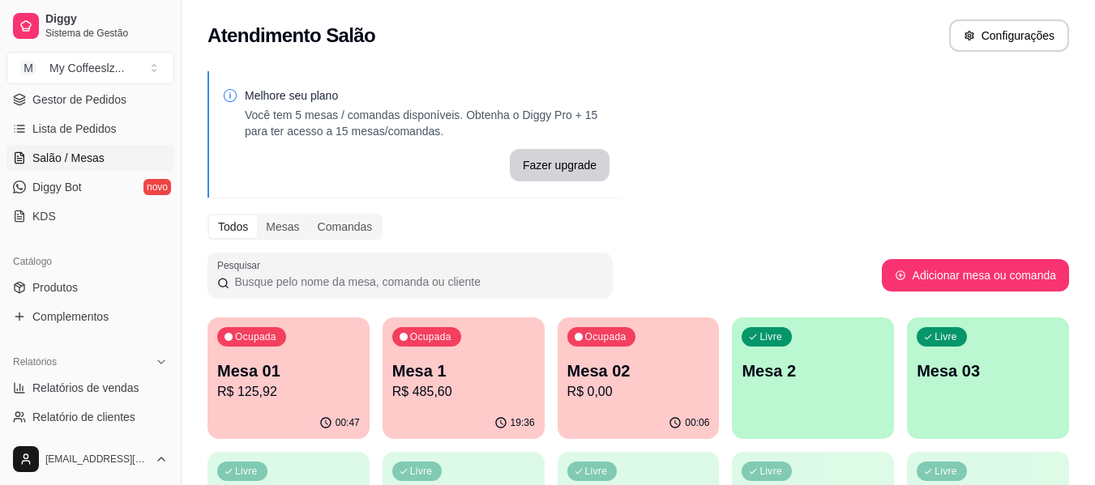
click at [622, 383] on p "R$ 0,00" at bounding box center [638, 392] width 143 height 19
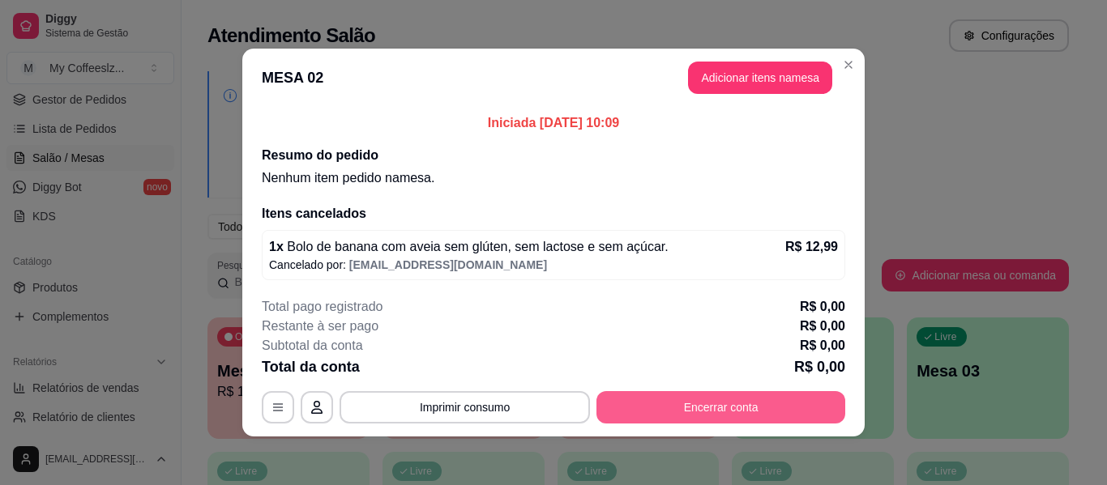
click at [658, 414] on button "Encerrar conta" at bounding box center [721, 407] width 249 height 32
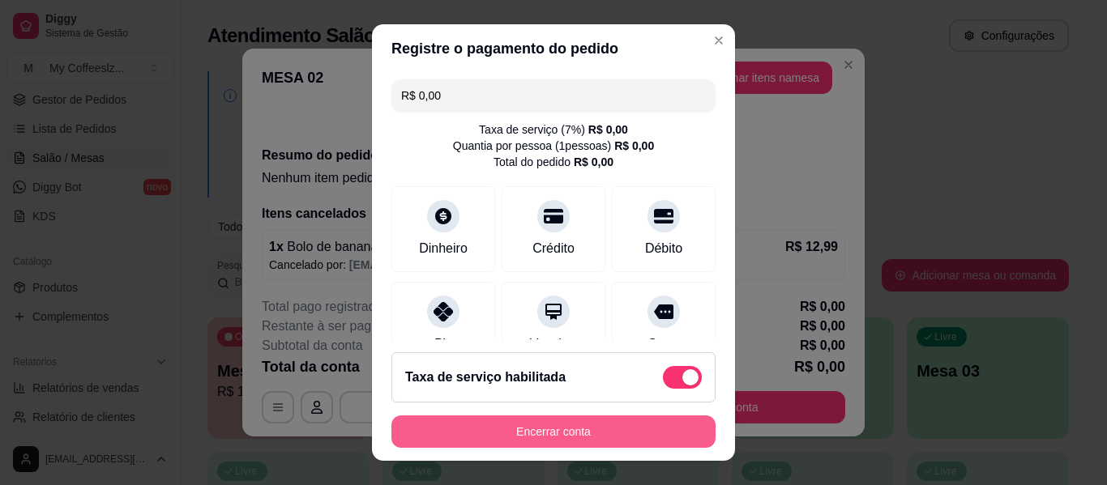
click at [613, 437] on button "Encerrar conta" at bounding box center [553, 432] width 324 height 32
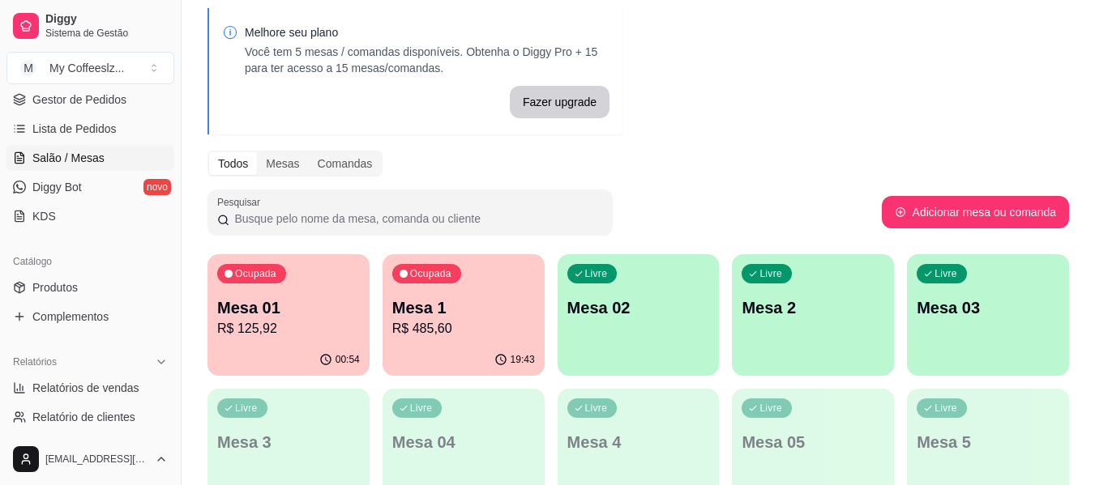
scroll to position [162, 0]
